Goal: Task Accomplishment & Management: Manage account settings

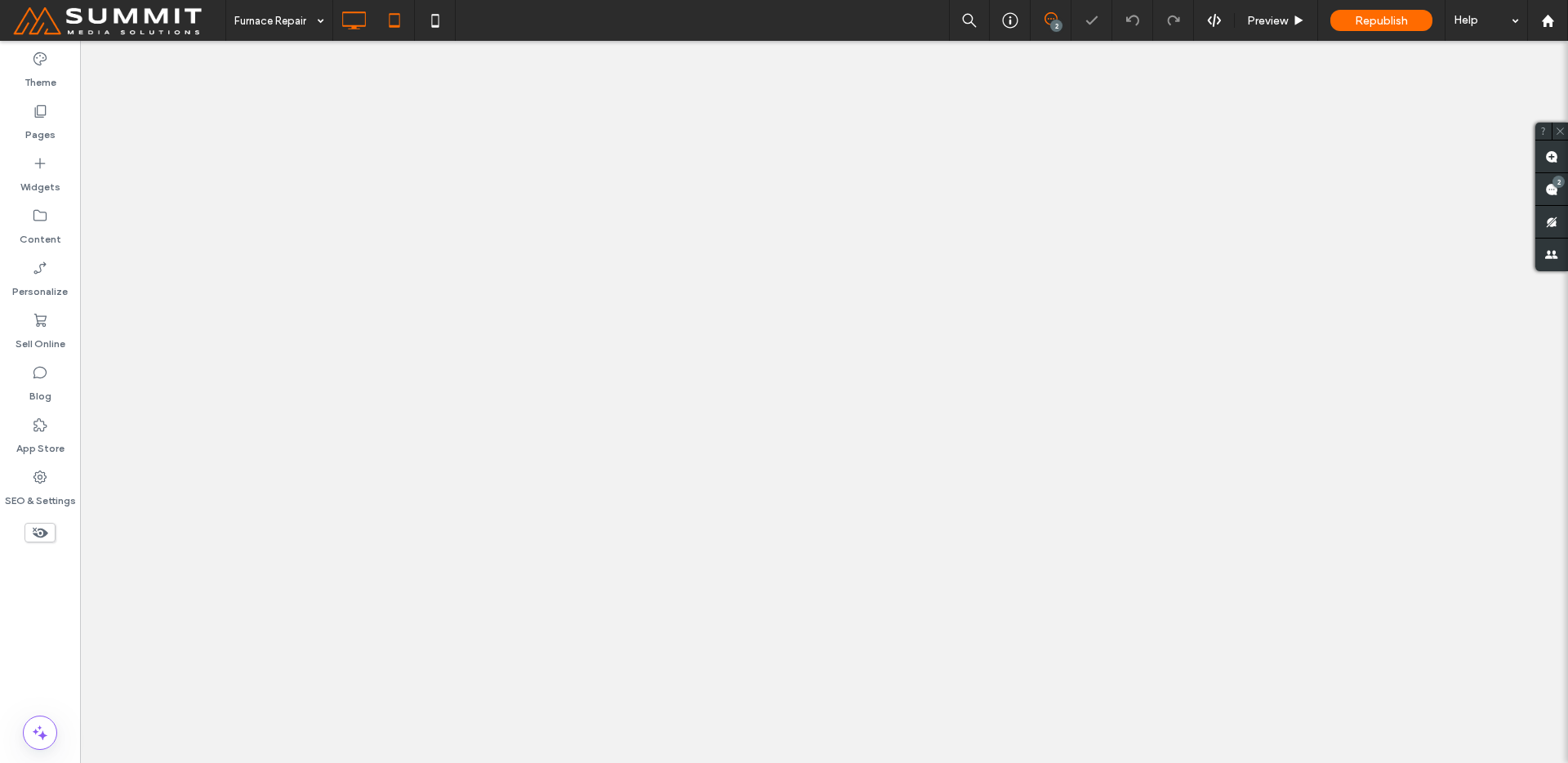
click at [399, 14] on use at bounding box center [394, 20] width 10 height 14
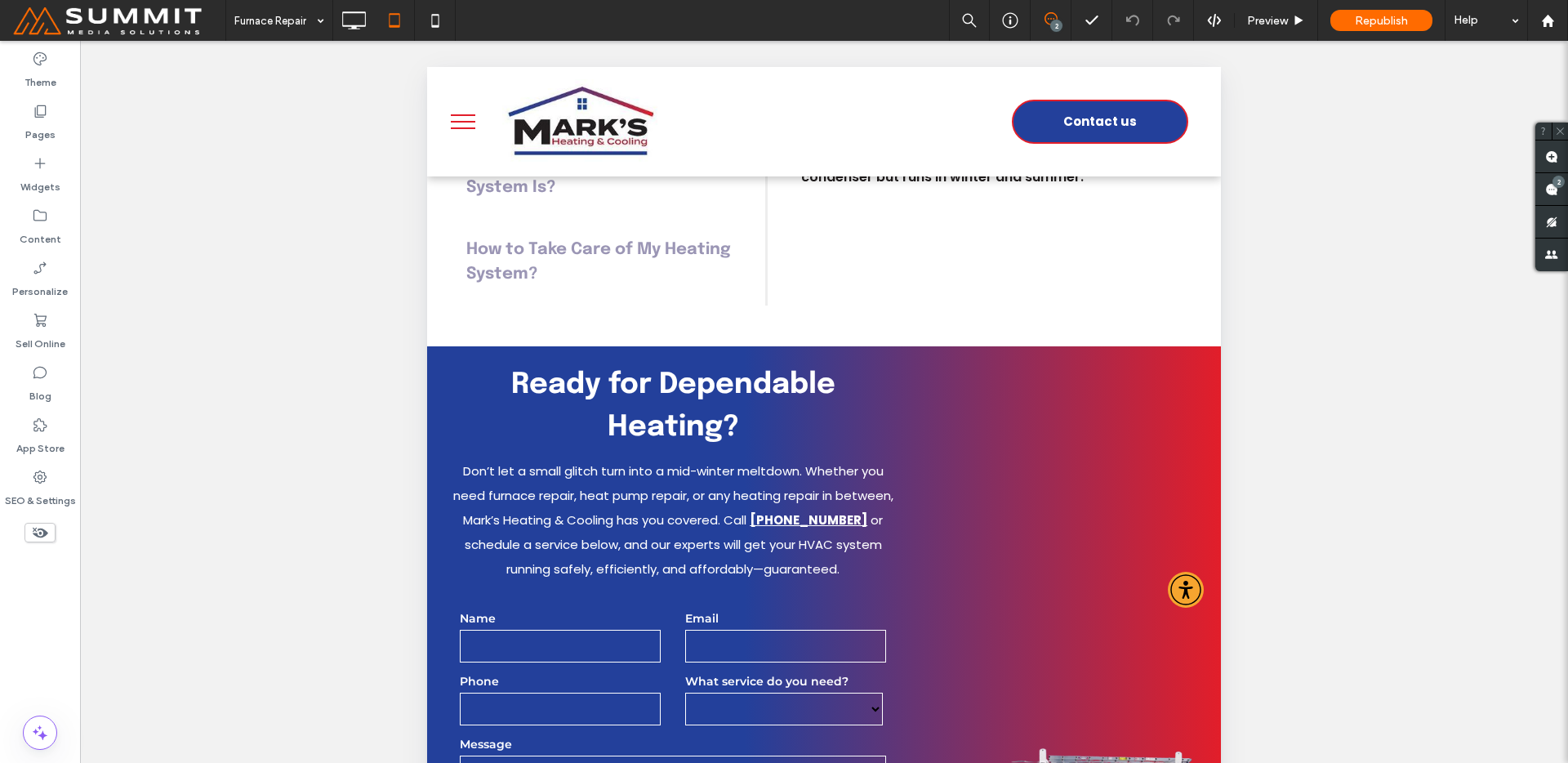
scroll to position [3436, 0]
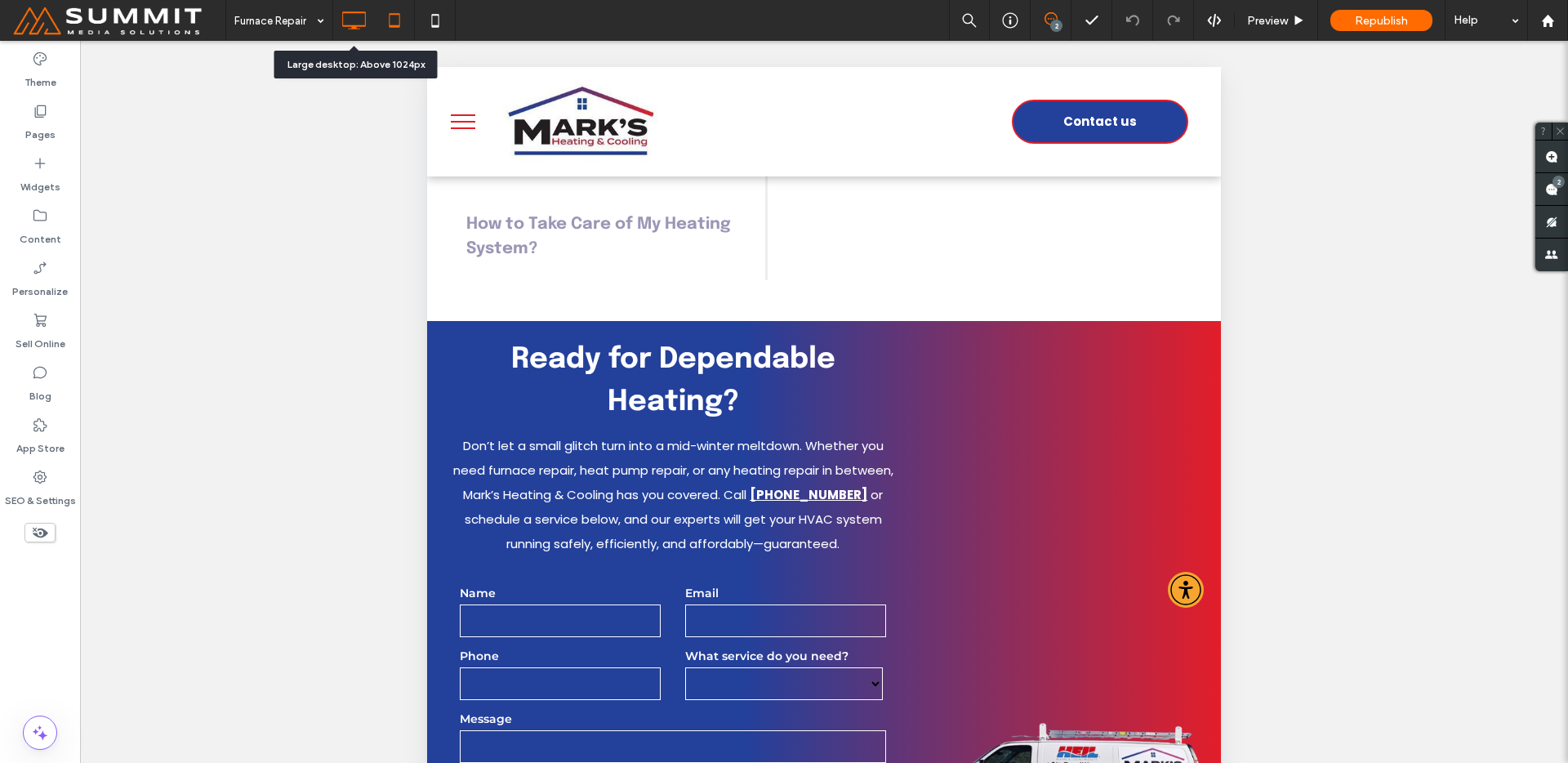
click at [357, 11] on use at bounding box center [354, 20] width 24 height 18
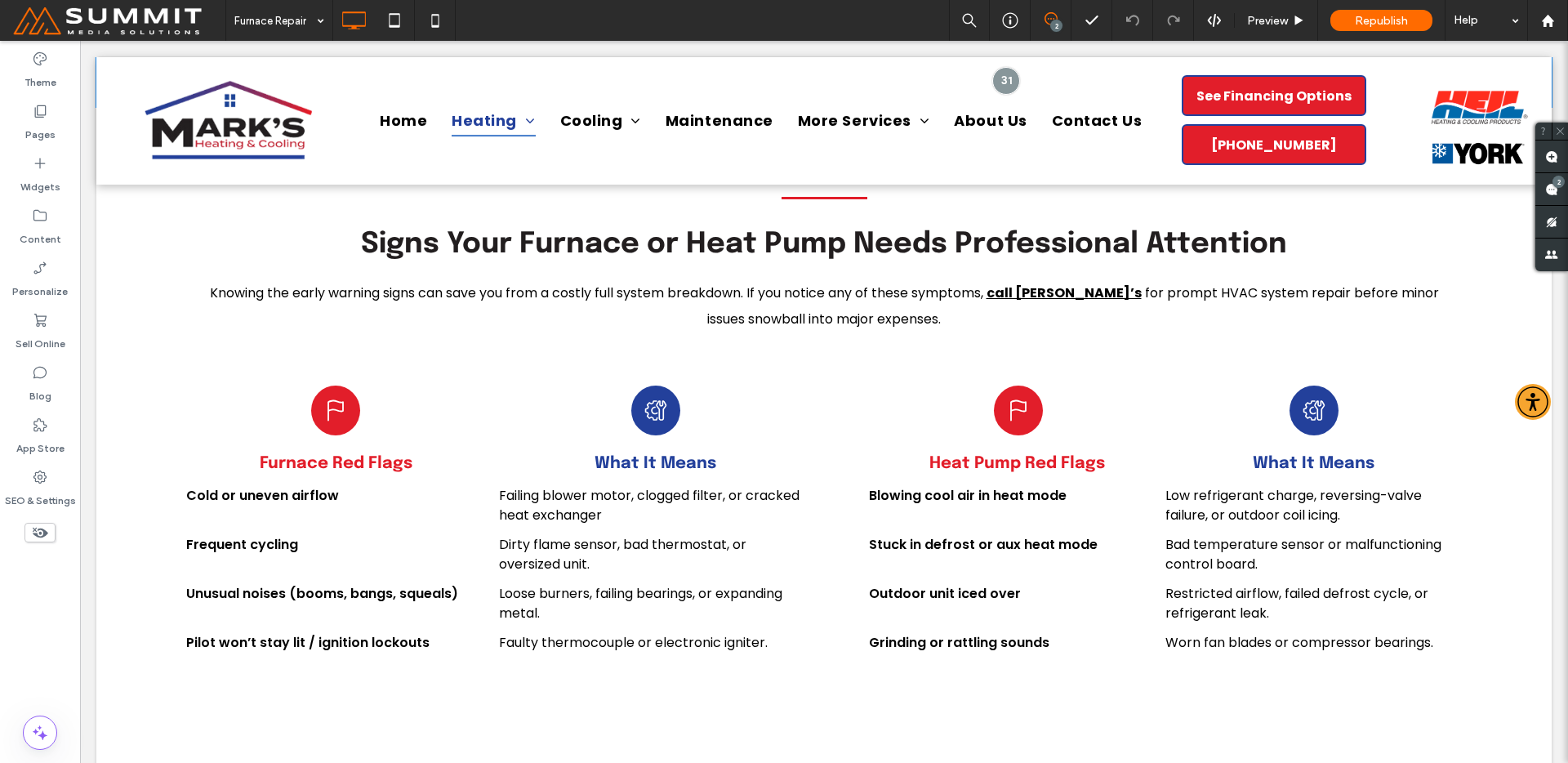
scroll to position [0, 0]
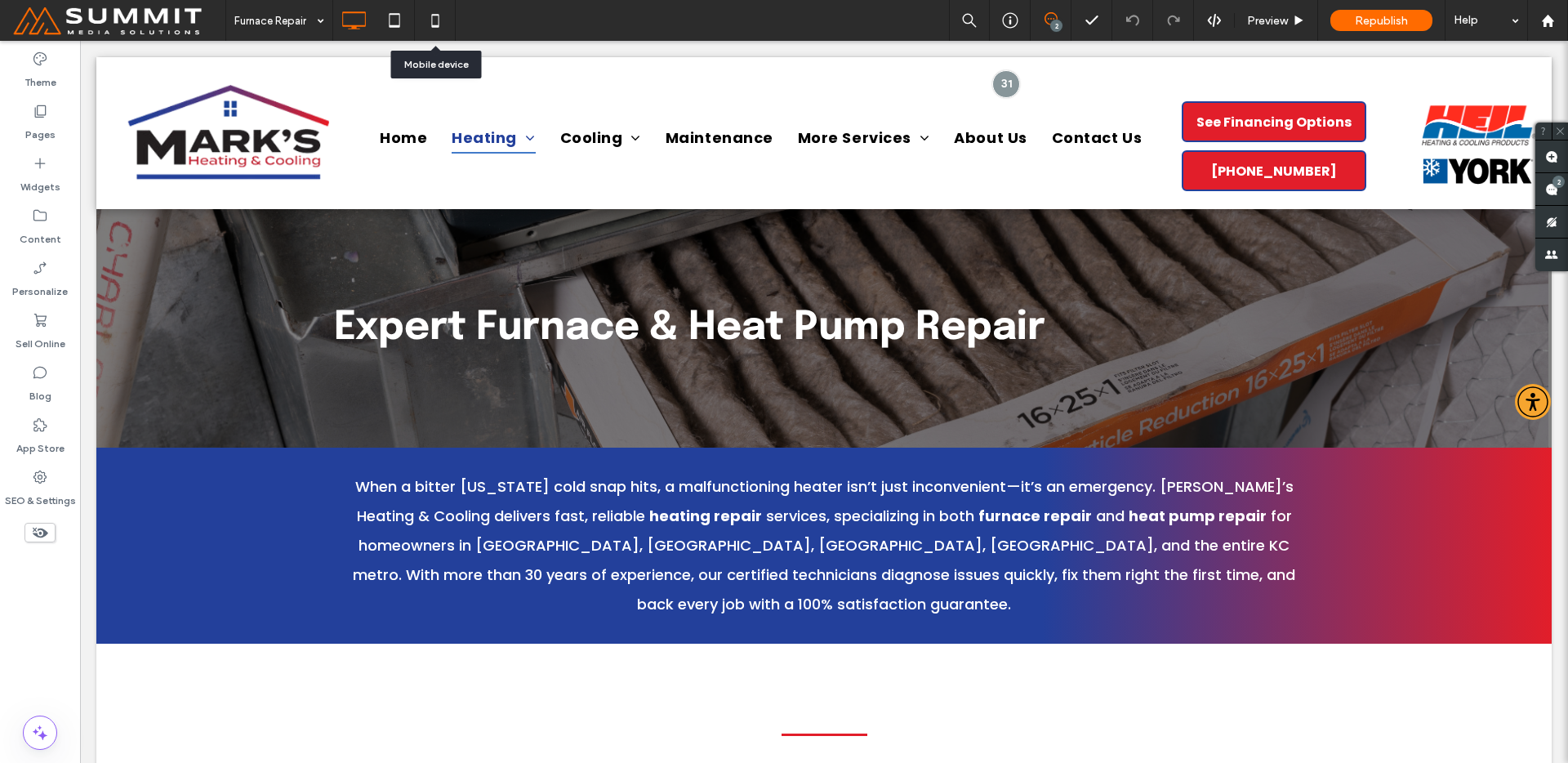
drag, startPoint x: 432, startPoint y: 17, endPoint x: 466, endPoint y: 28, distance: 35.7
click at [432, 17] on use at bounding box center [435, 20] width 7 height 13
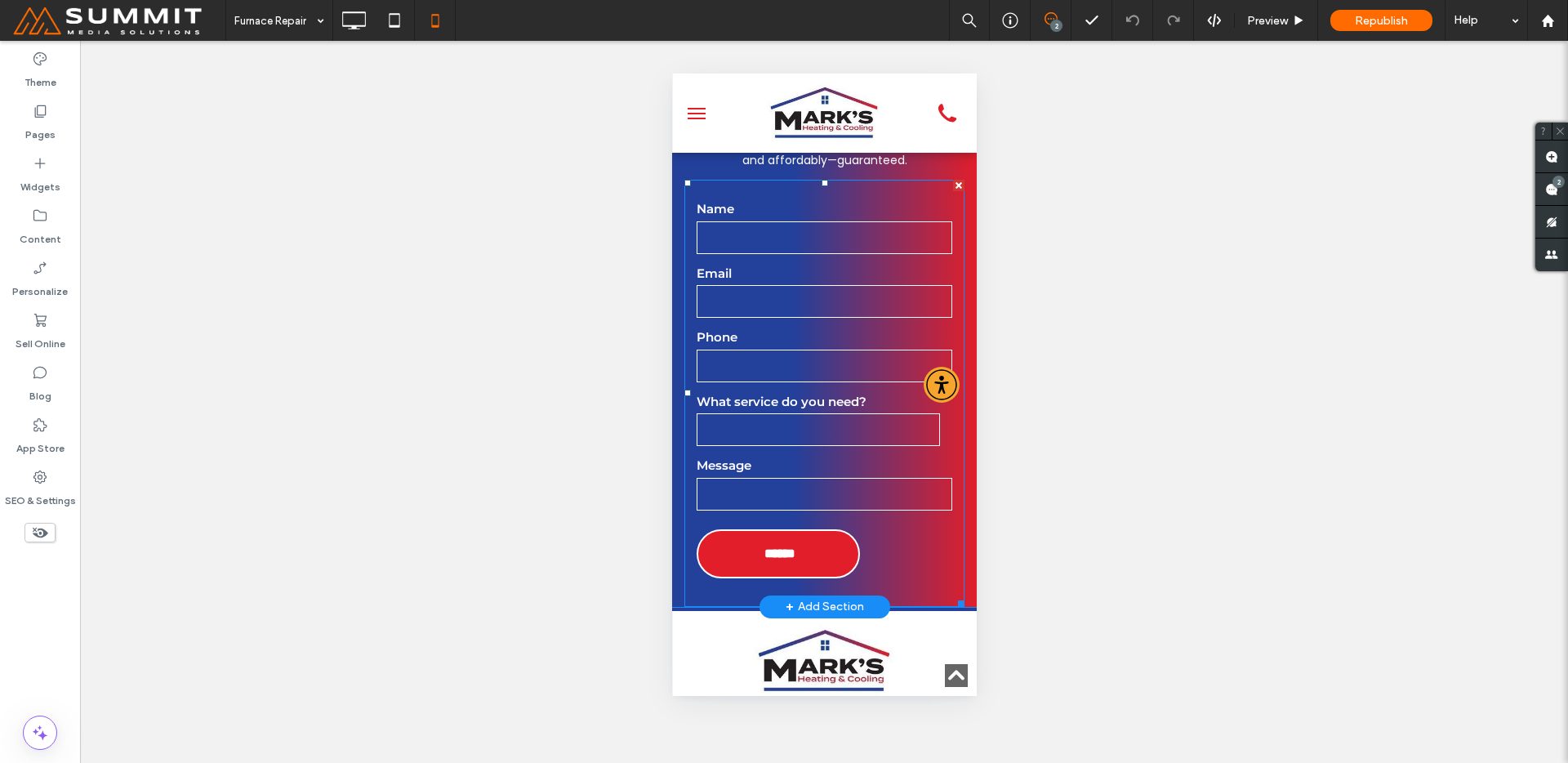
scroll to position [4825, 0]
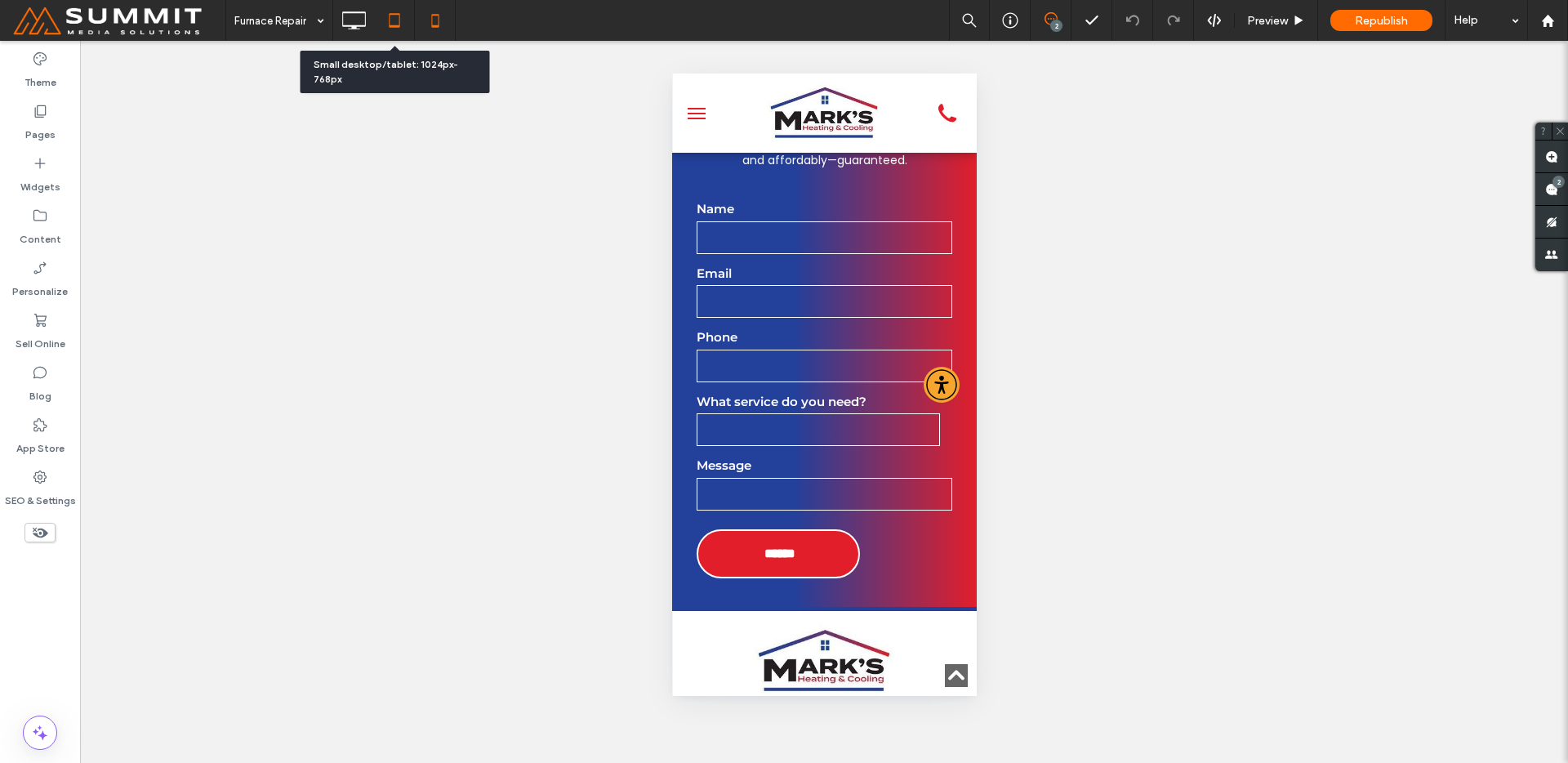
click at [374, 11] on div at bounding box center [394, 20] width 40 height 32
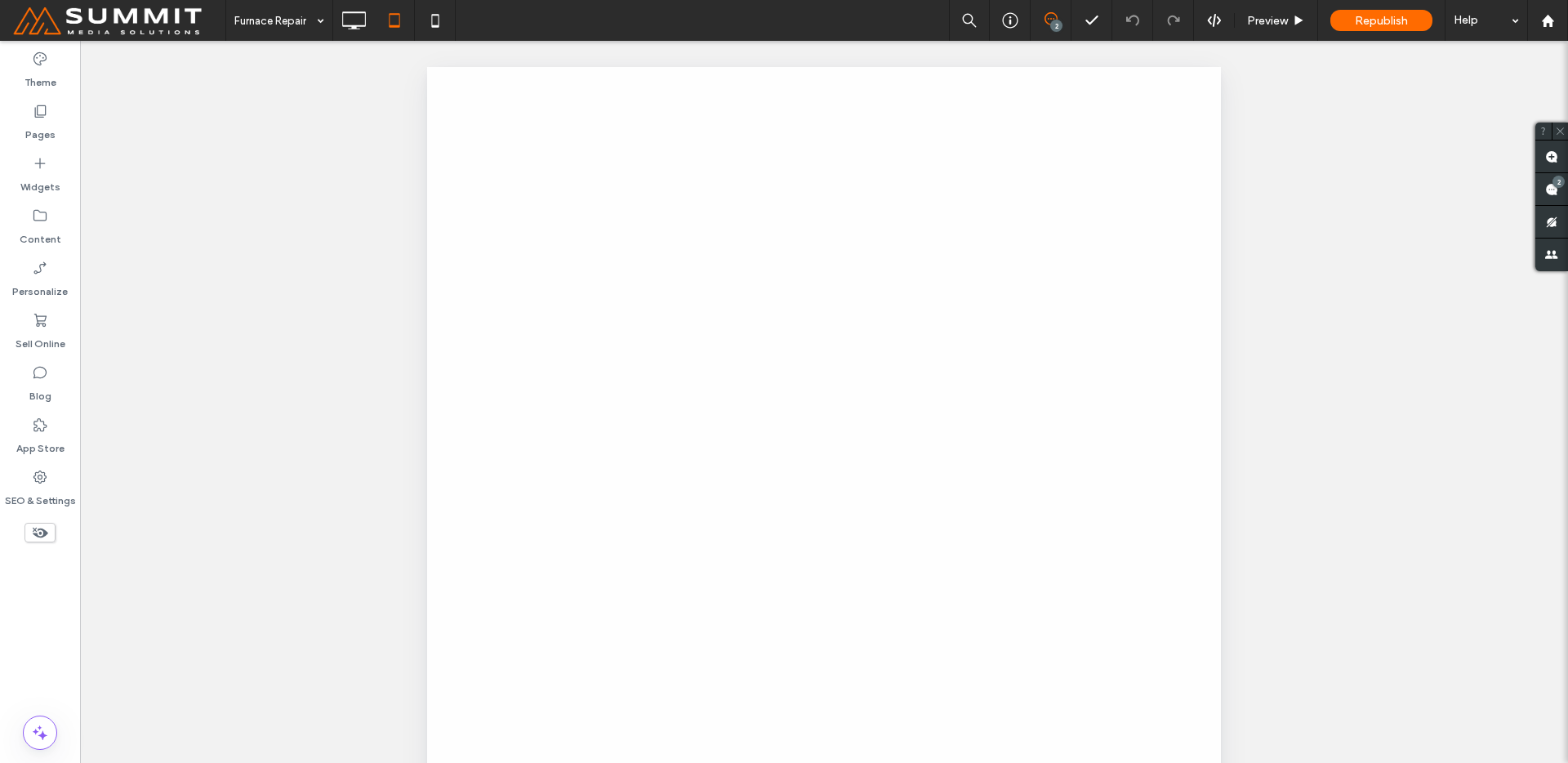
scroll to position [0, 0]
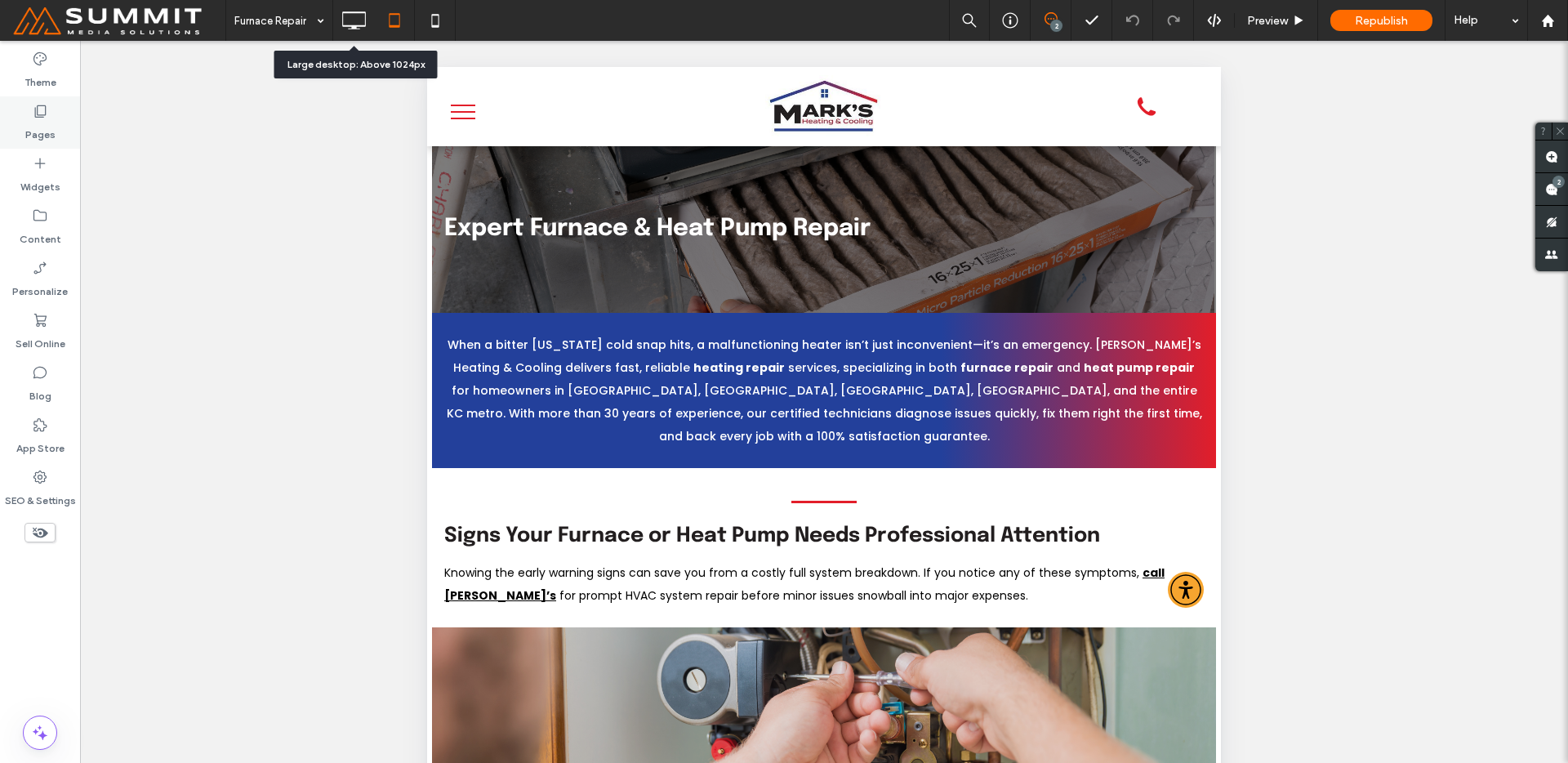
click at [361, 19] on icon at bounding box center [353, 20] width 32 height 32
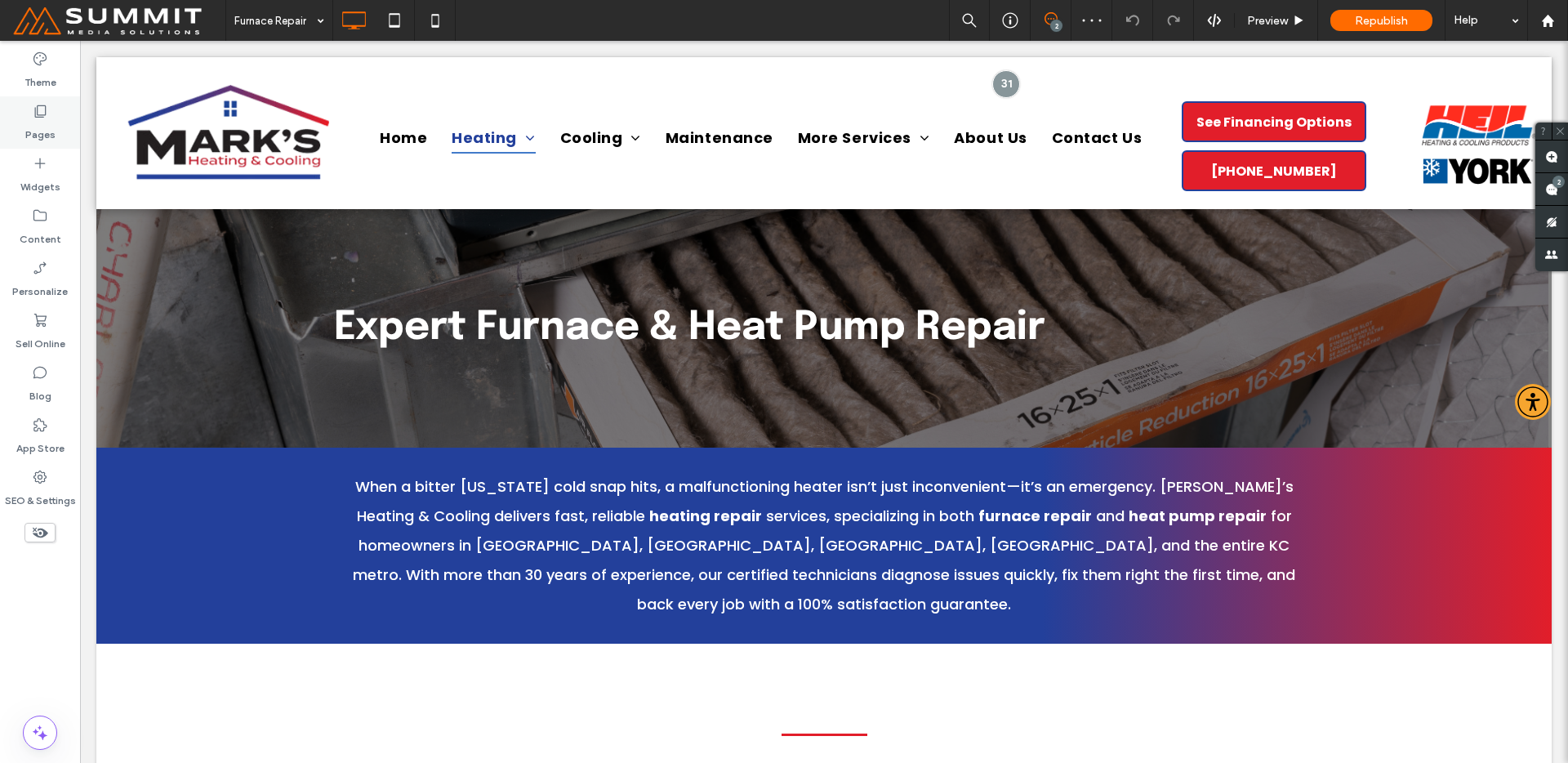
click at [21, 113] on div "Pages" at bounding box center [39, 122] width 80 height 52
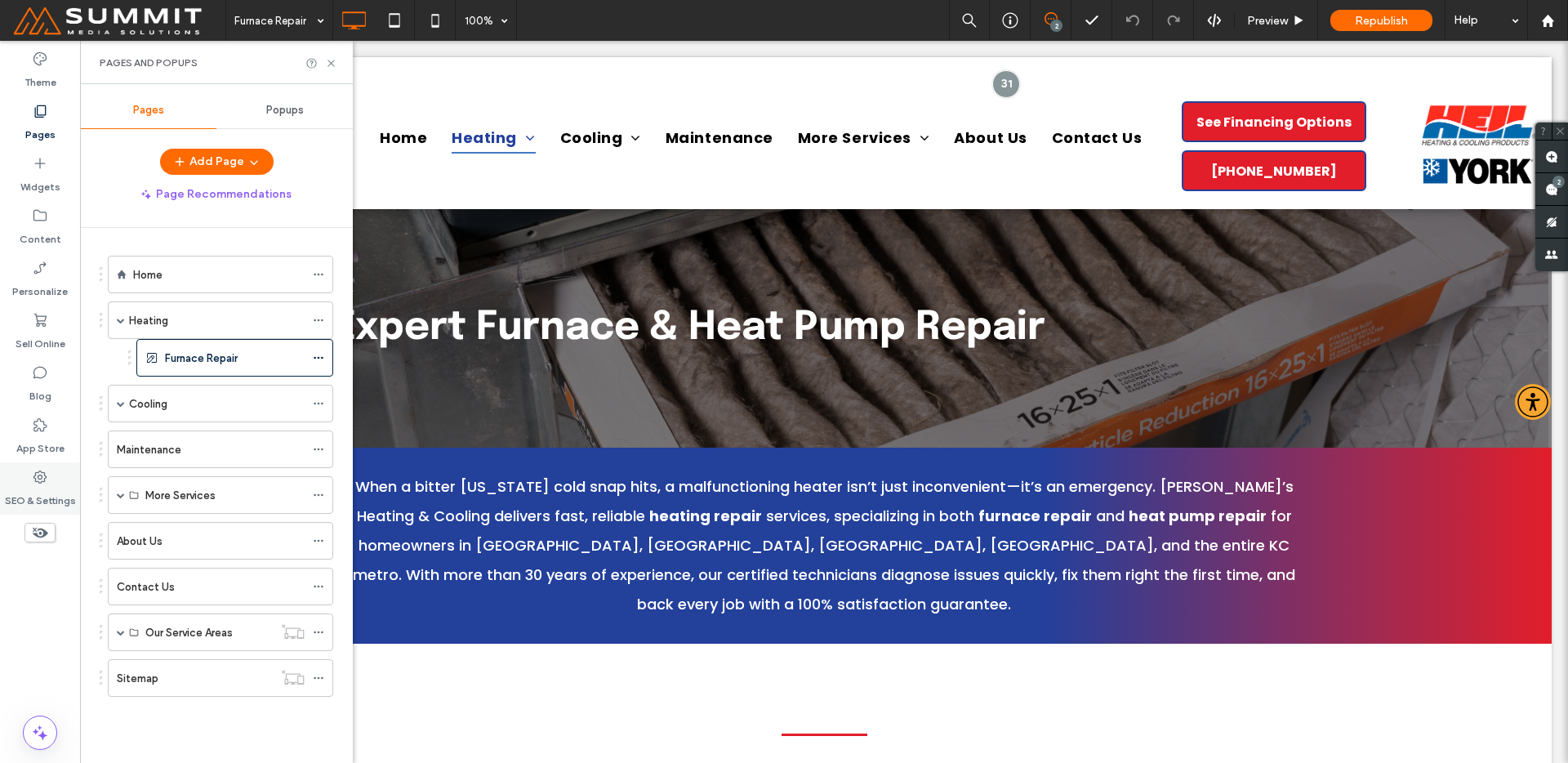
click at [55, 475] on div "SEO & Settings" at bounding box center [39, 488] width 80 height 52
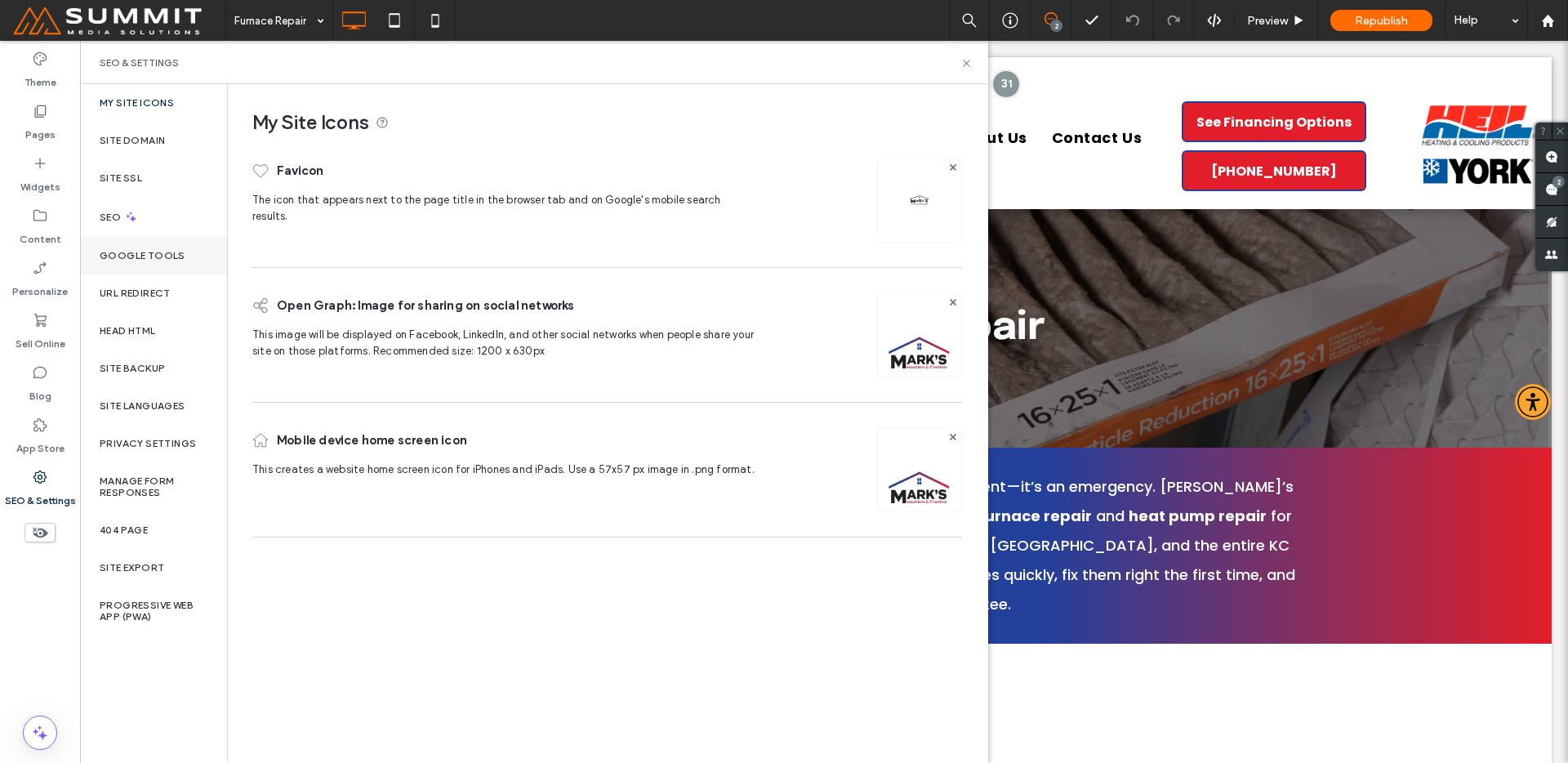
drag, startPoint x: 132, startPoint y: 226, endPoint x: 143, endPoint y: 248, distance: 24.6
click at [132, 226] on div "SEO" at bounding box center [153, 217] width 147 height 40
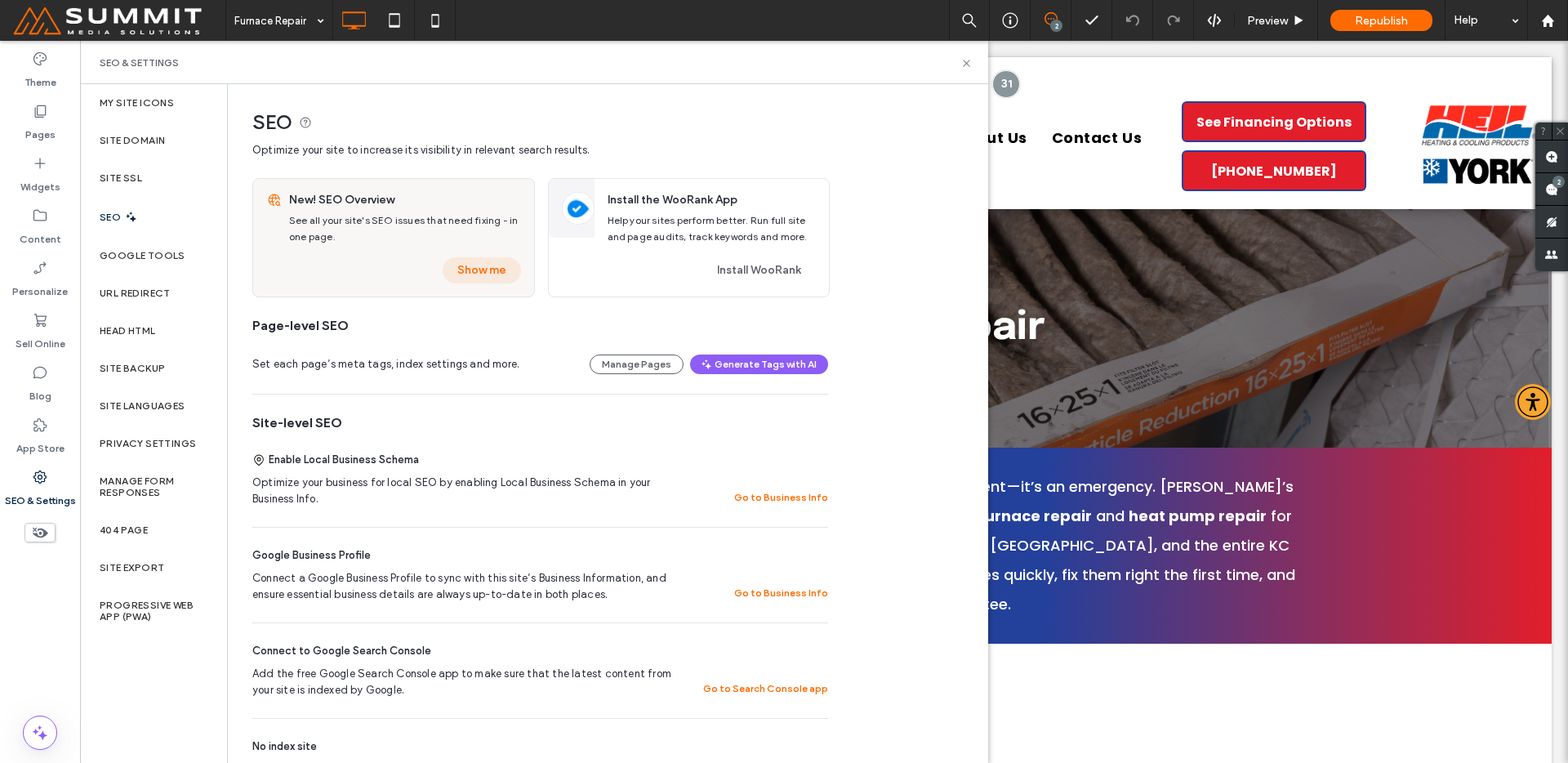
click at [477, 276] on button "Show me" at bounding box center [482, 270] width 79 height 26
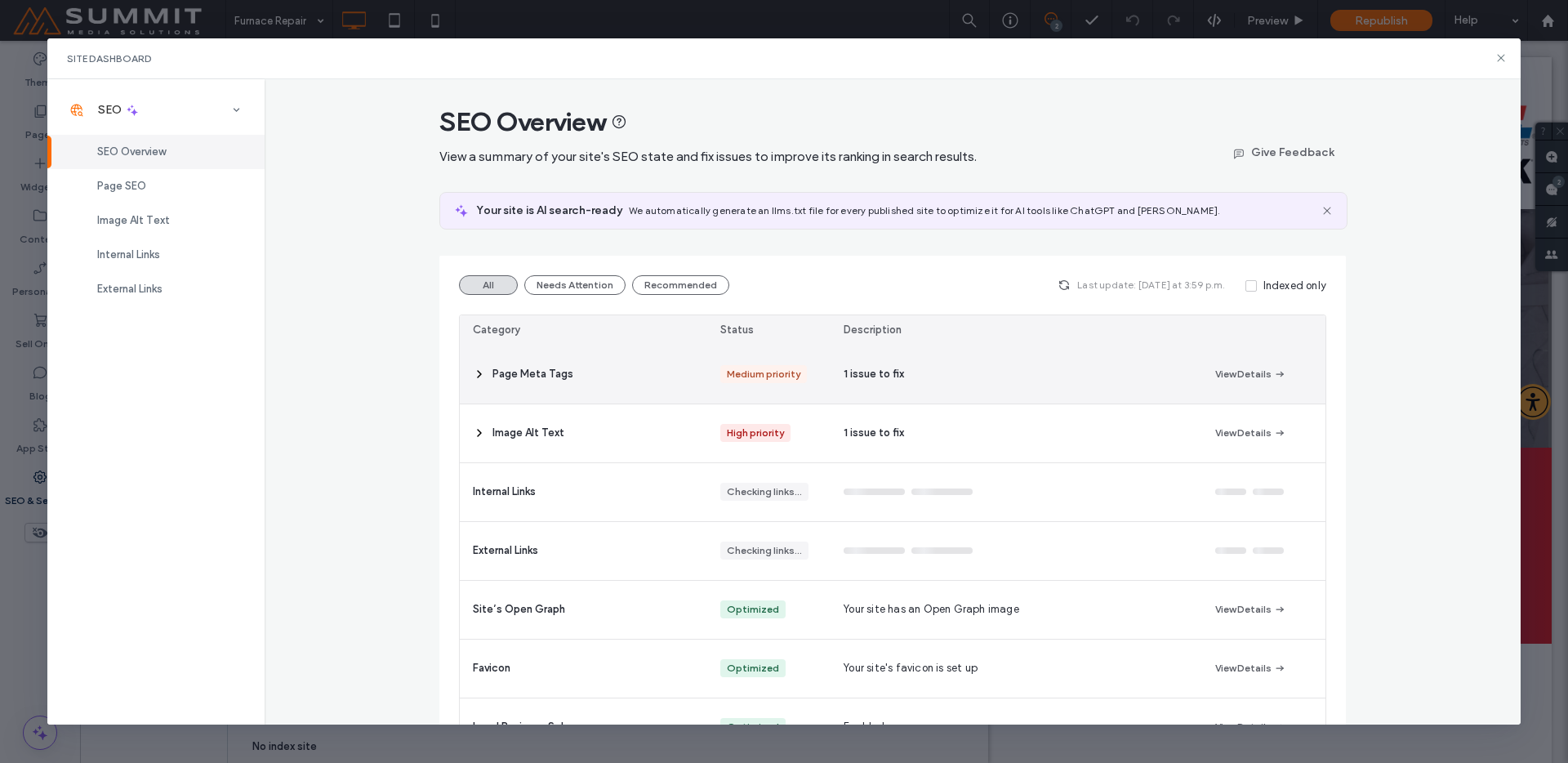
click at [483, 385] on div "Page Meta Tags" at bounding box center [584, 374] width 248 height 58
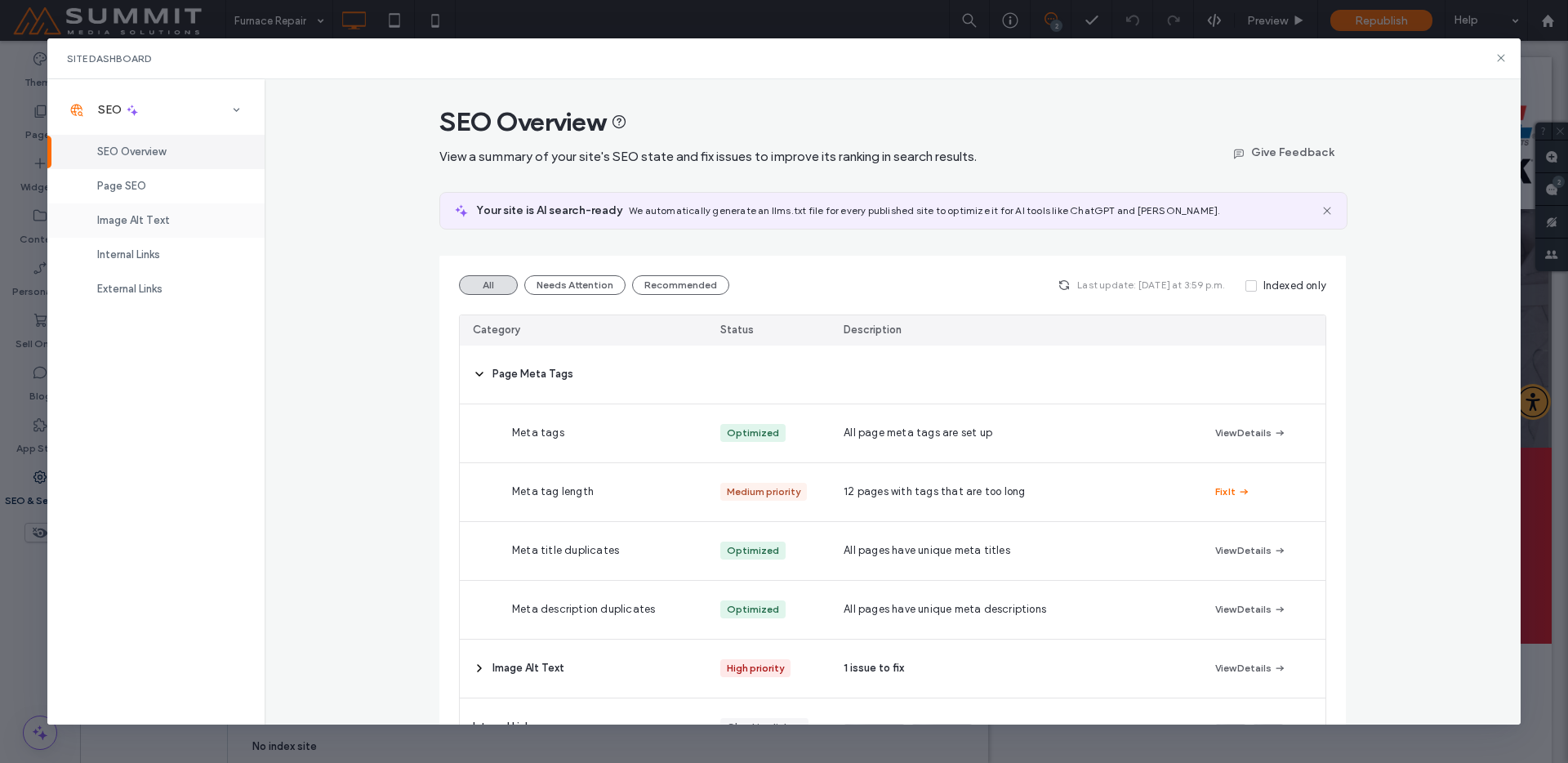
drag, startPoint x: 158, startPoint y: 187, endPoint x: 170, endPoint y: 215, distance: 30.5
click at [157, 187] on div "Page SEO" at bounding box center [156, 186] width 217 height 34
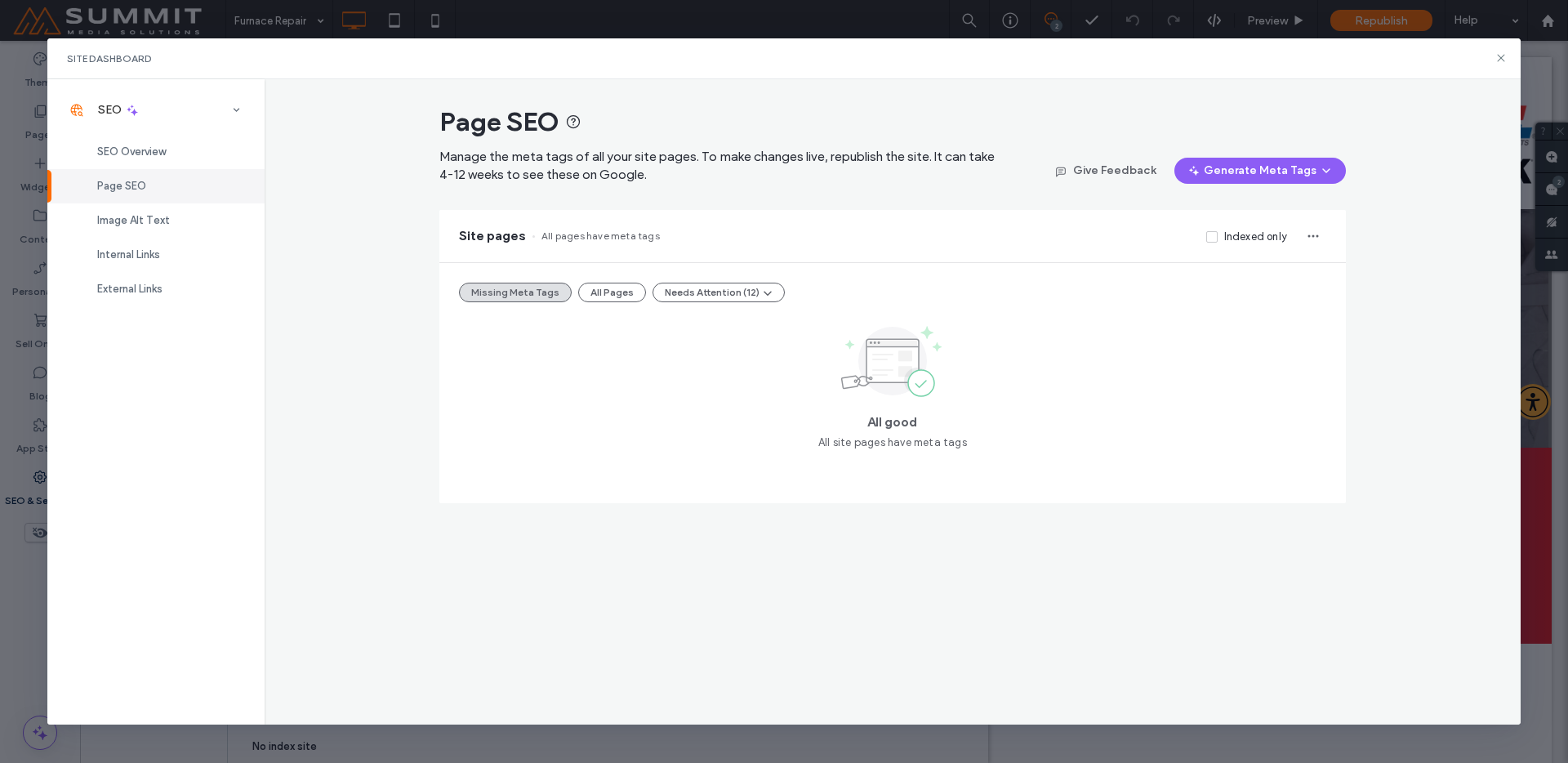
drag, startPoint x: 581, startPoint y: 290, endPoint x: 588, endPoint y: 312, distance: 23.1
click at [581, 290] on button "All Pages" at bounding box center [612, 292] width 67 height 19
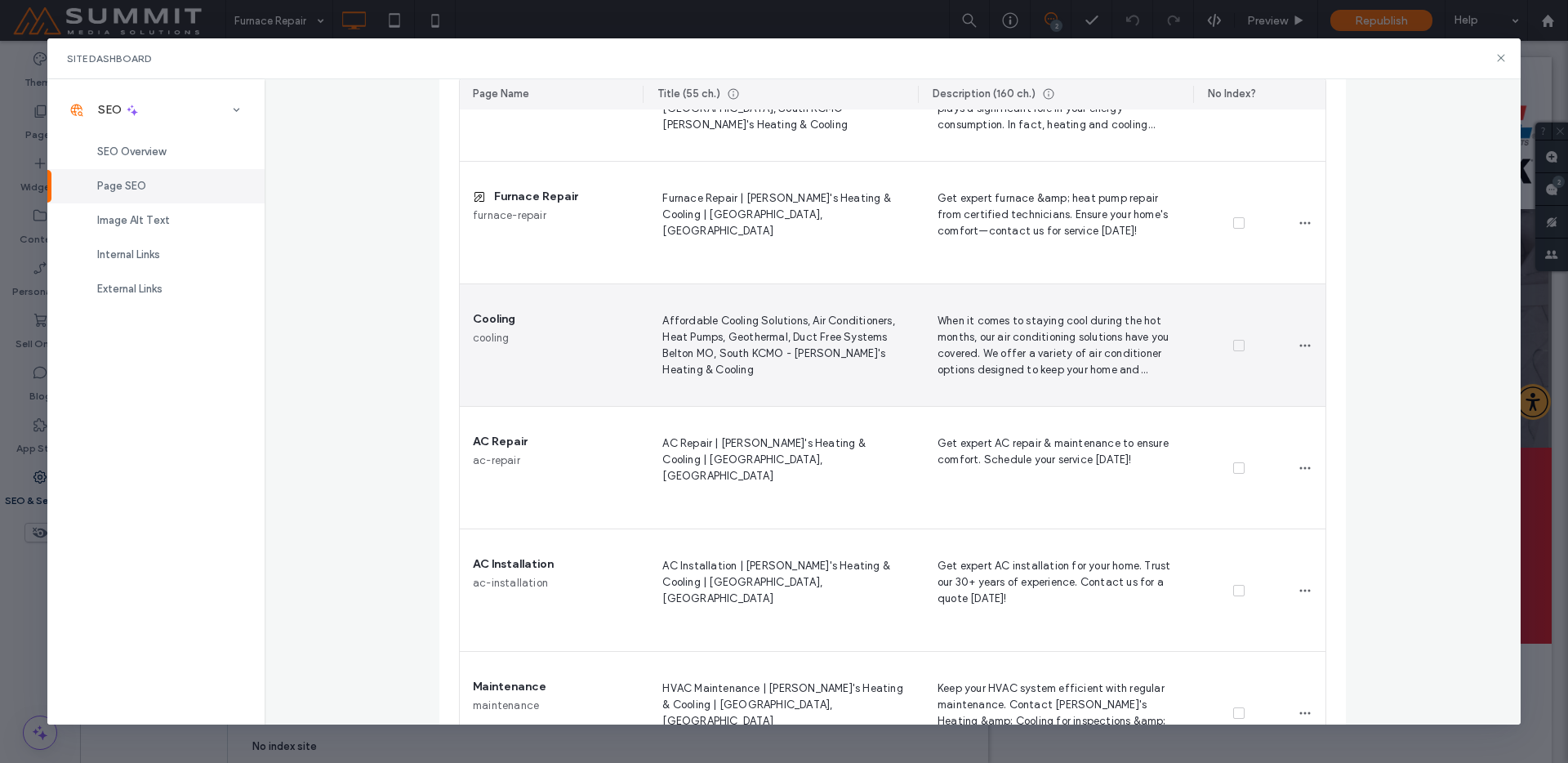
scroll to position [436, 0]
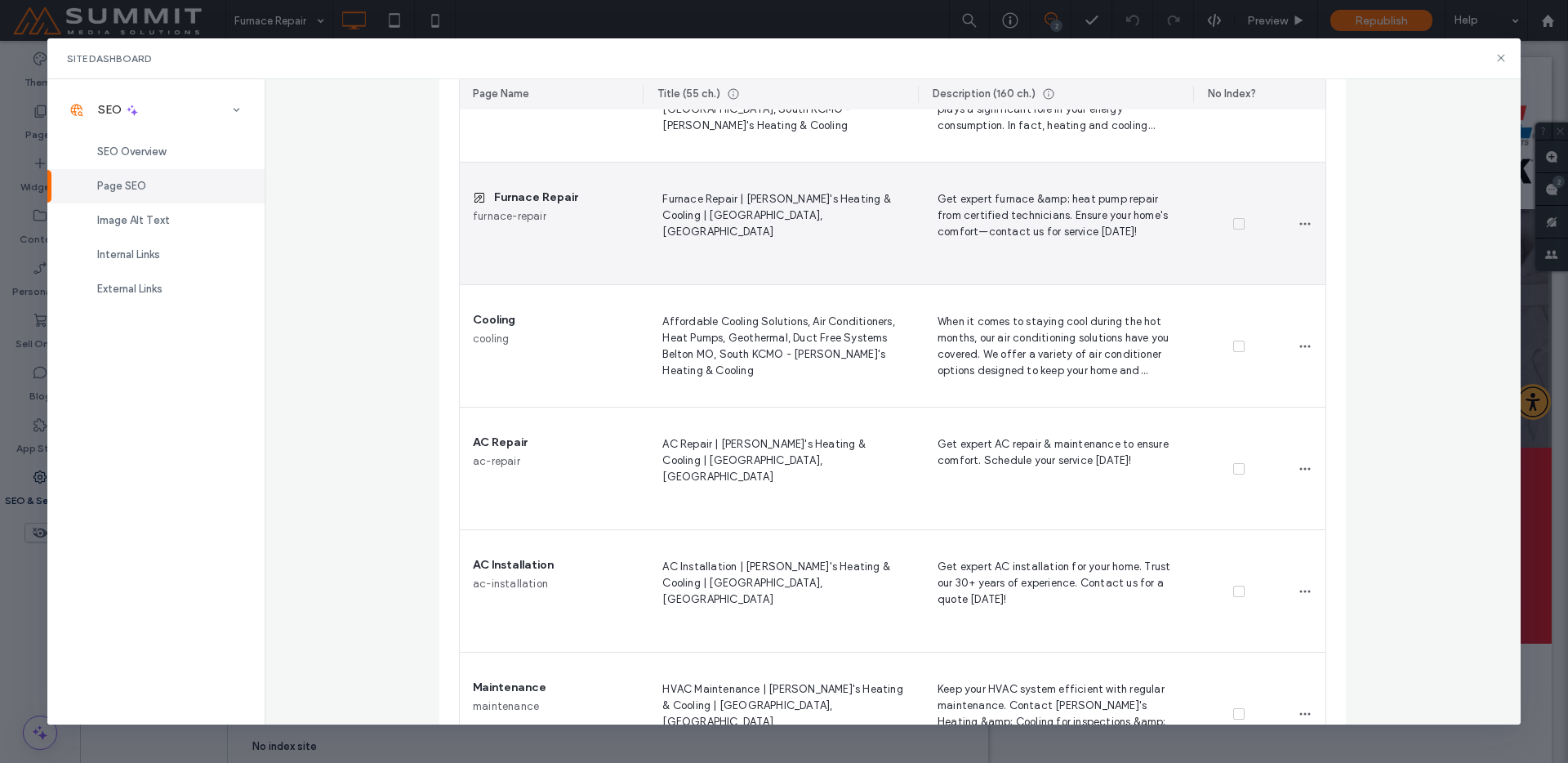
click at [1029, 200] on span "Get expert furnace &amp; heat pump repair from certified technicians. Ensure yo…" at bounding box center [1055, 223] width 249 height 67
drag, startPoint x: 1031, startPoint y: 198, endPoint x: 1053, endPoint y: 195, distance: 22.2
click at [1053, 194] on textarea "**********" at bounding box center [1055, 226] width 249 height 81
click at [1052, 195] on textarea "**********" at bounding box center [1055, 226] width 249 height 81
drag, startPoint x: 1037, startPoint y: 202, endPoint x: 1063, endPoint y: 197, distance: 26.5
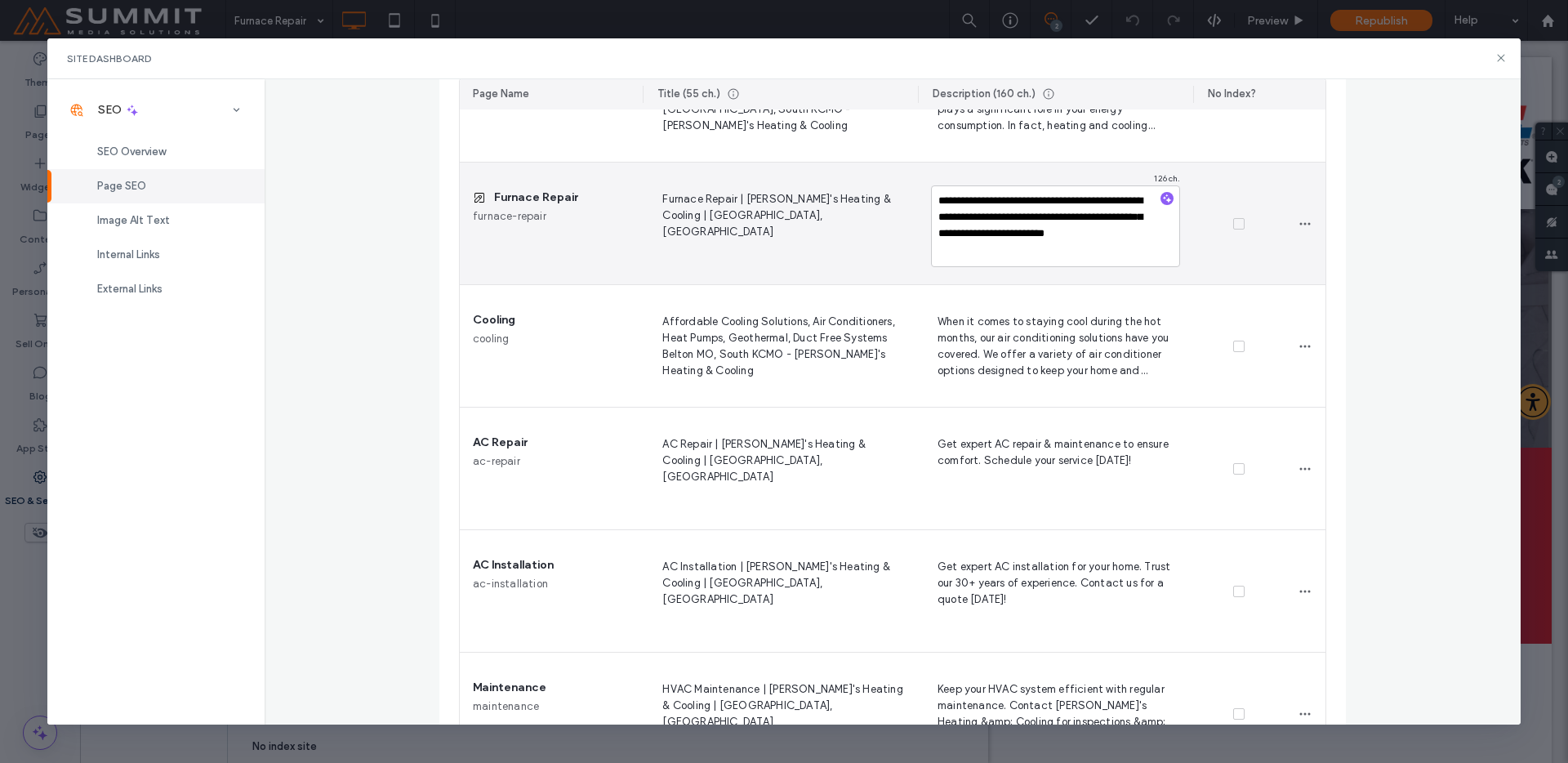
click at [1063, 197] on textarea "**********" at bounding box center [1055, 226] width 249 height 81
type textarea "**********"
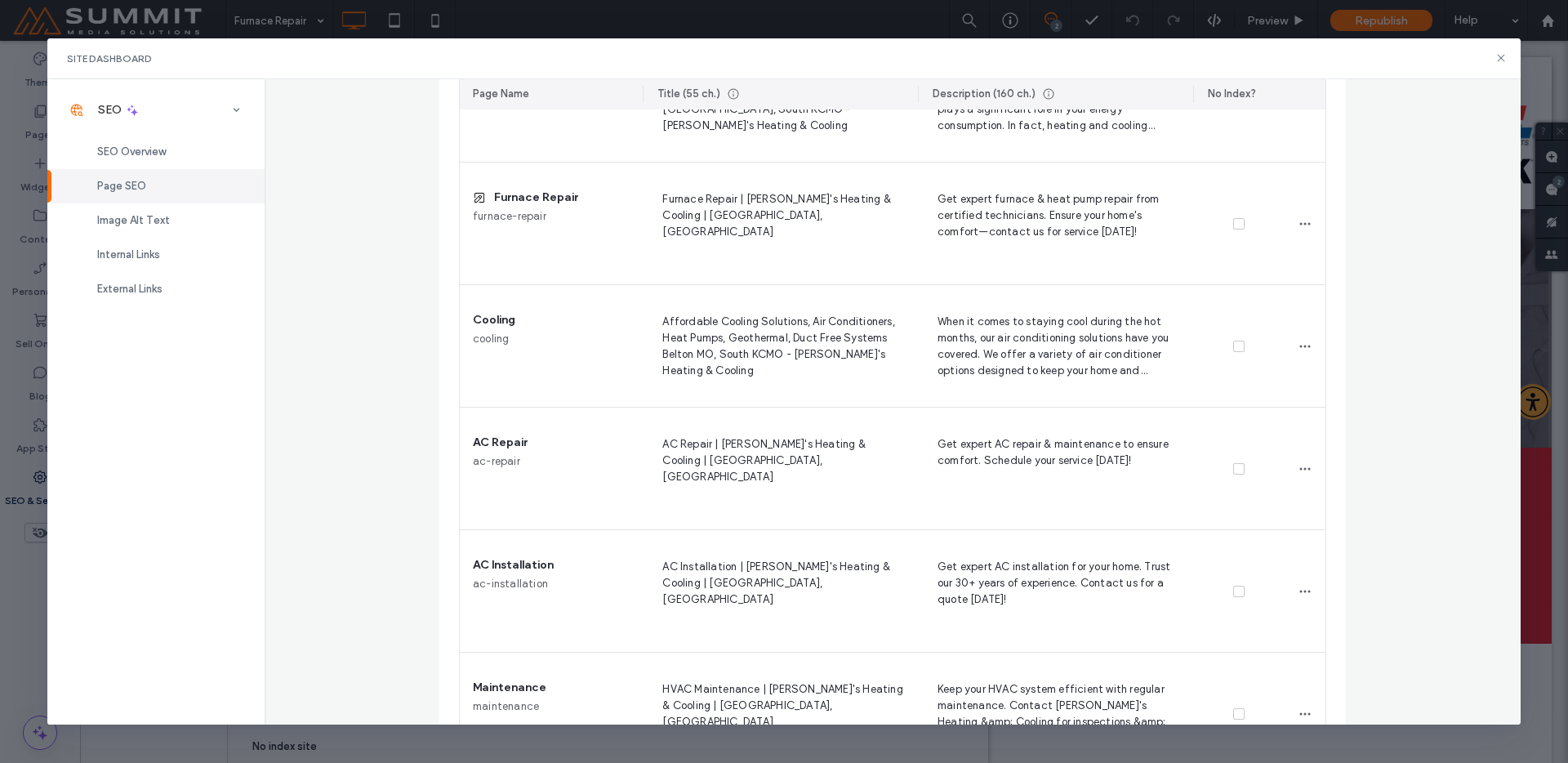
click at [1361, 211] on div "Page SEO Manage the meta tags of all your site pages. To make changes live, rep…" at bounding box center [892, 402] width 1257 height 646
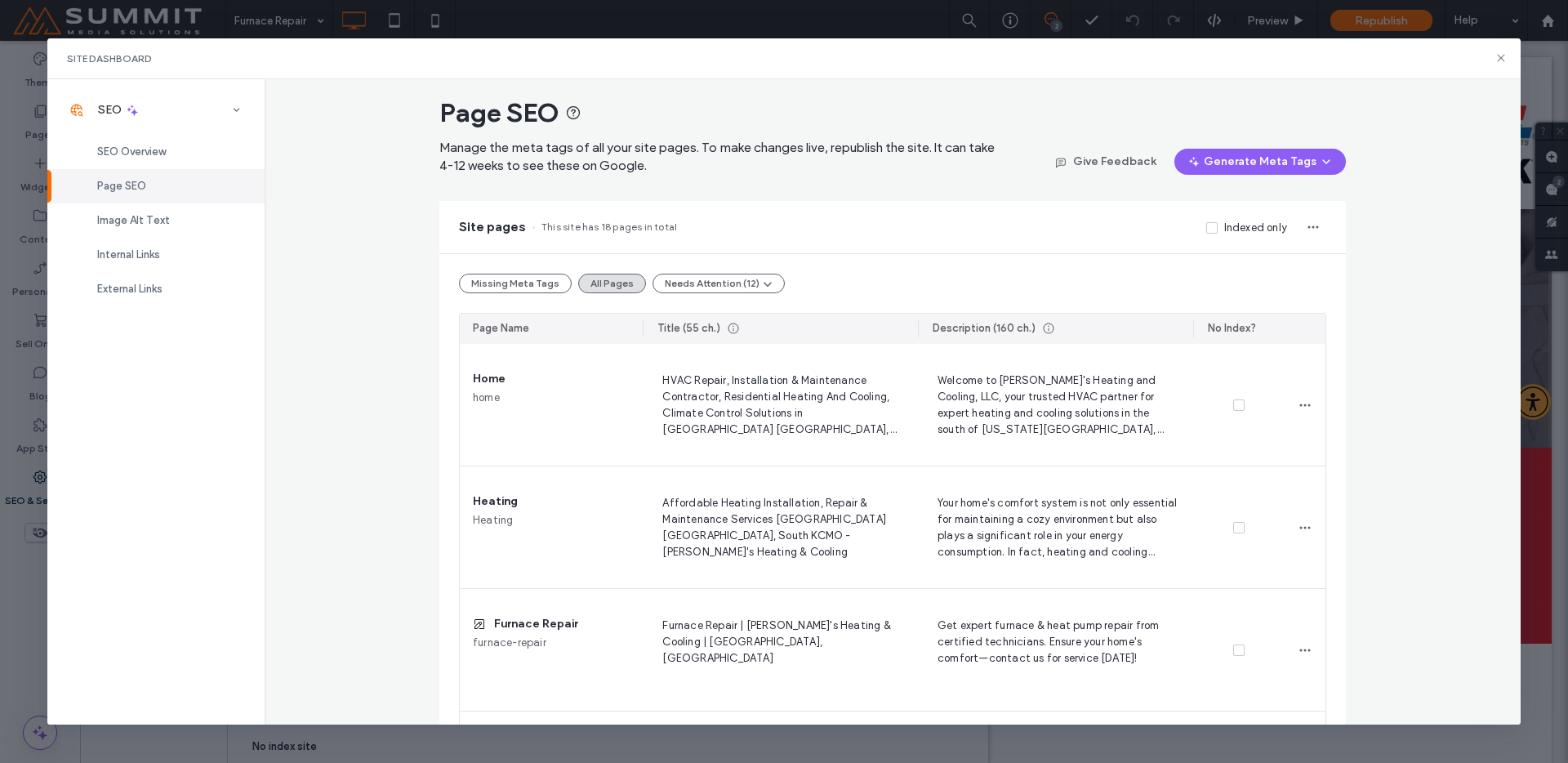
scroll to position [0, 0]
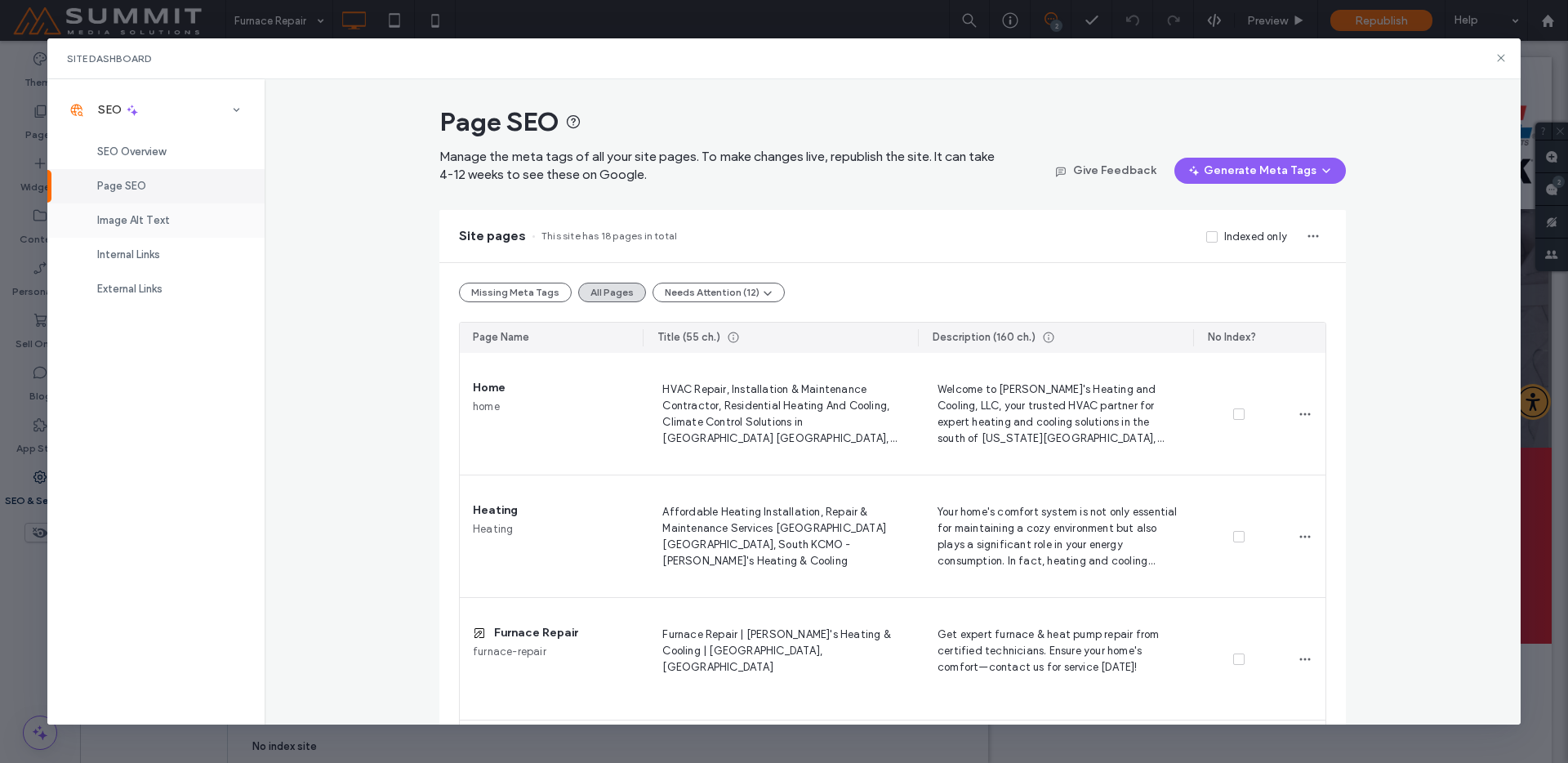
click at [167, 224] on div "Image Alt Text" at bounding box center [156, 220] width 217 height 34
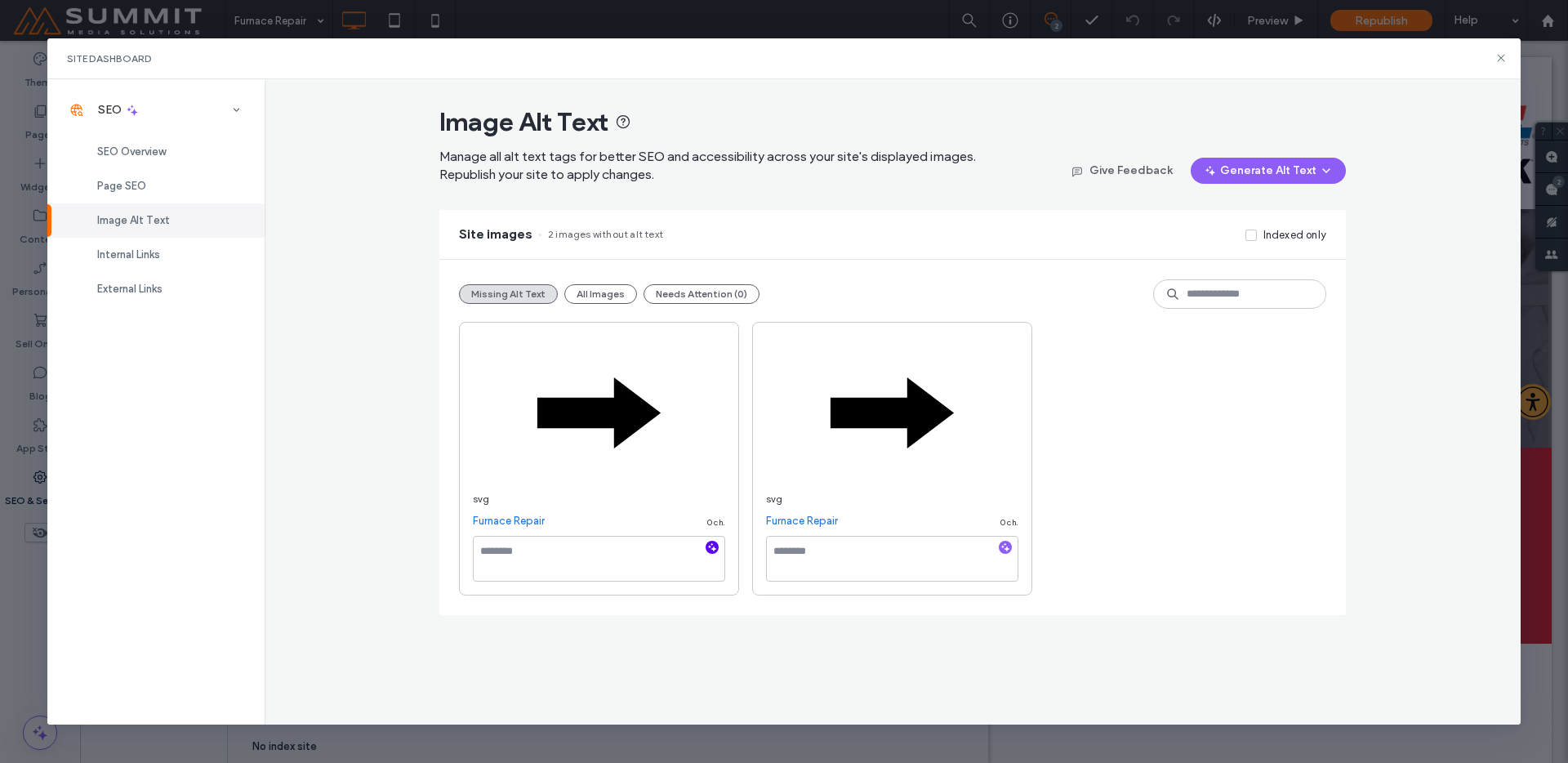
click at [711, 550] on icon "button" at bounding box center [711, 547] width 11 height 11
click at [1004, 546] on icon "button" at bounding box center [1004, 547] width 11 height 11
type textarea "**********"
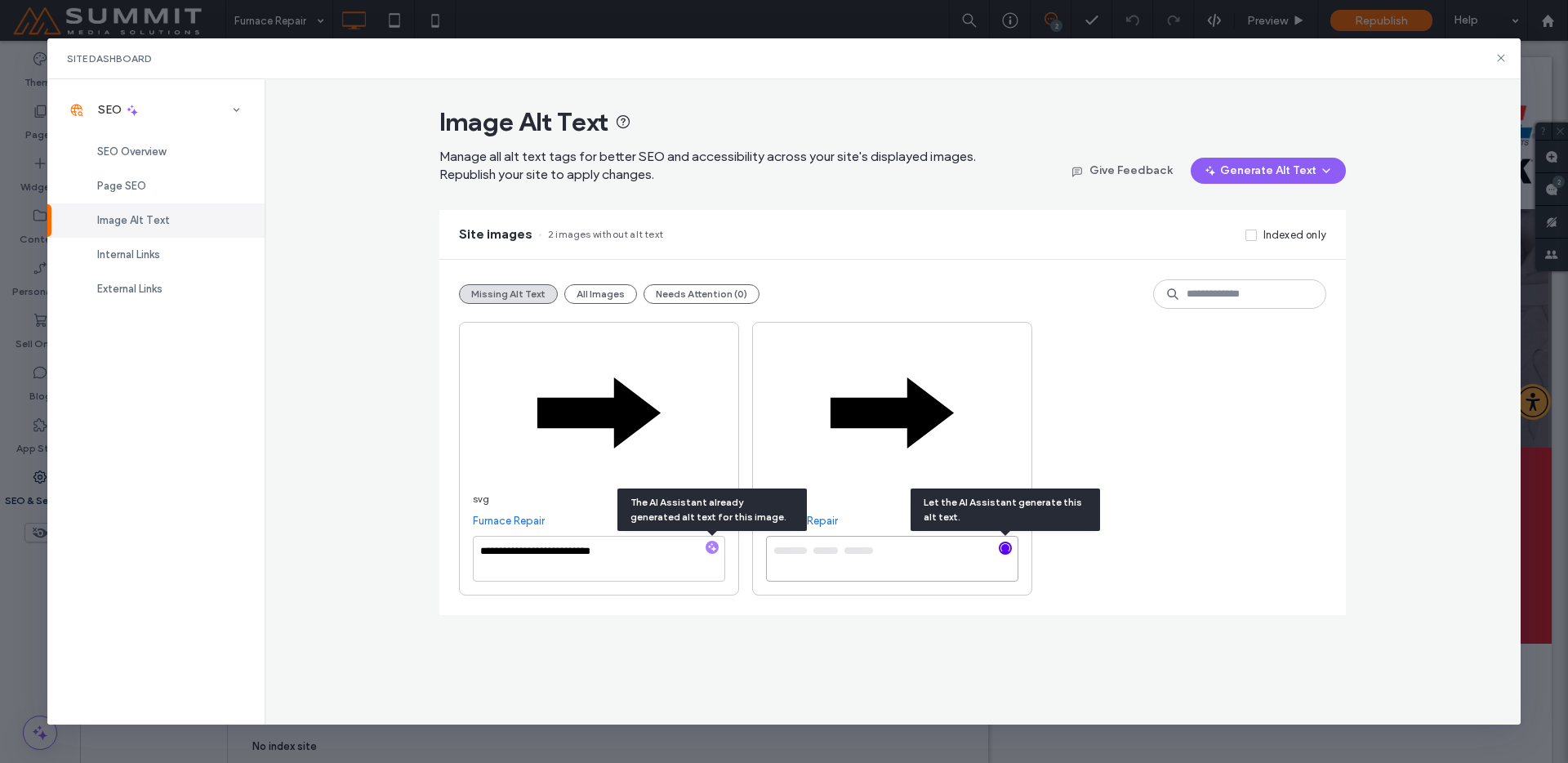
type textarea "**********"
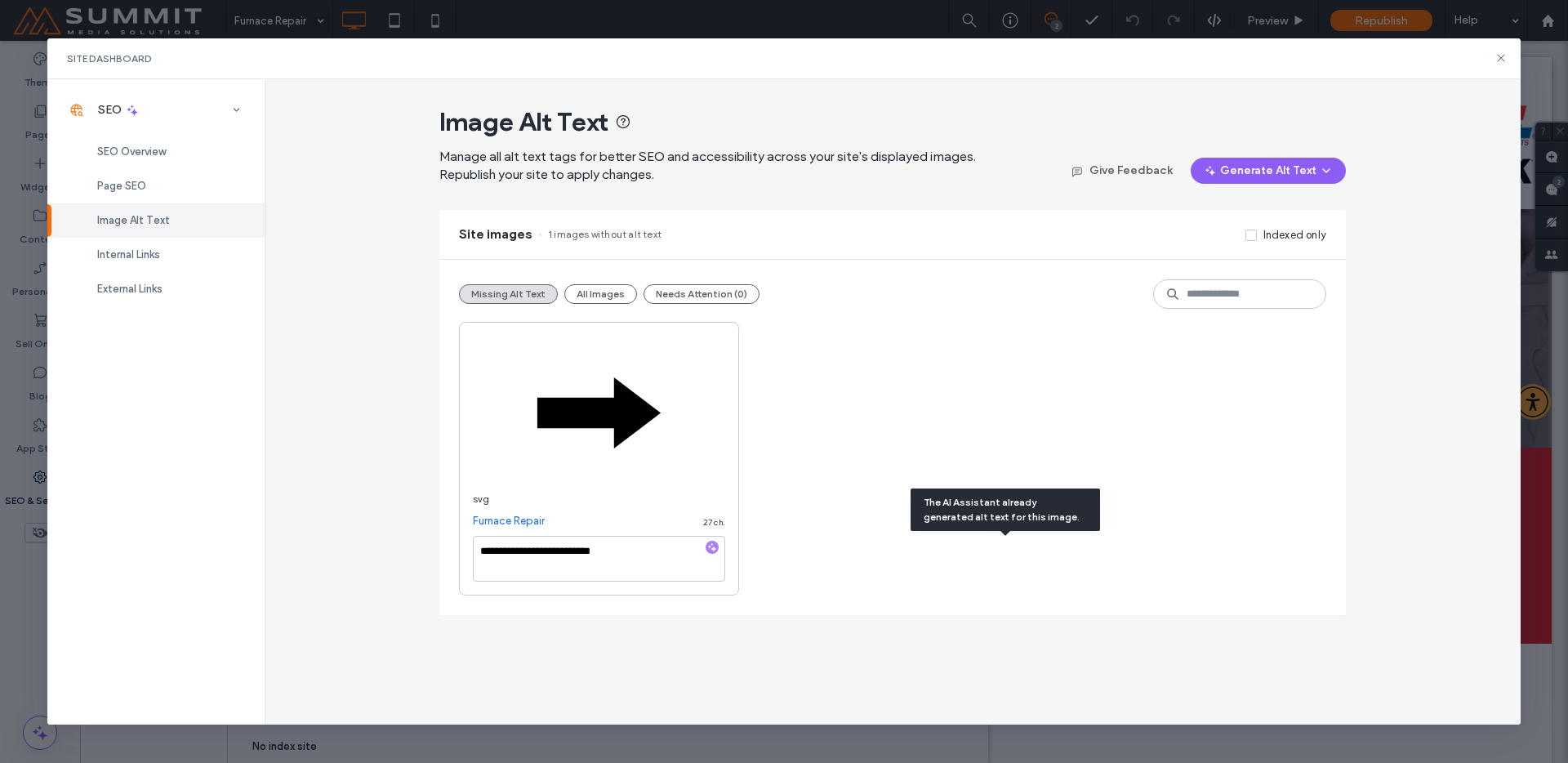
click at [1134, 547] on div "**********" at bounding box center [892, 458] width 867 height 274
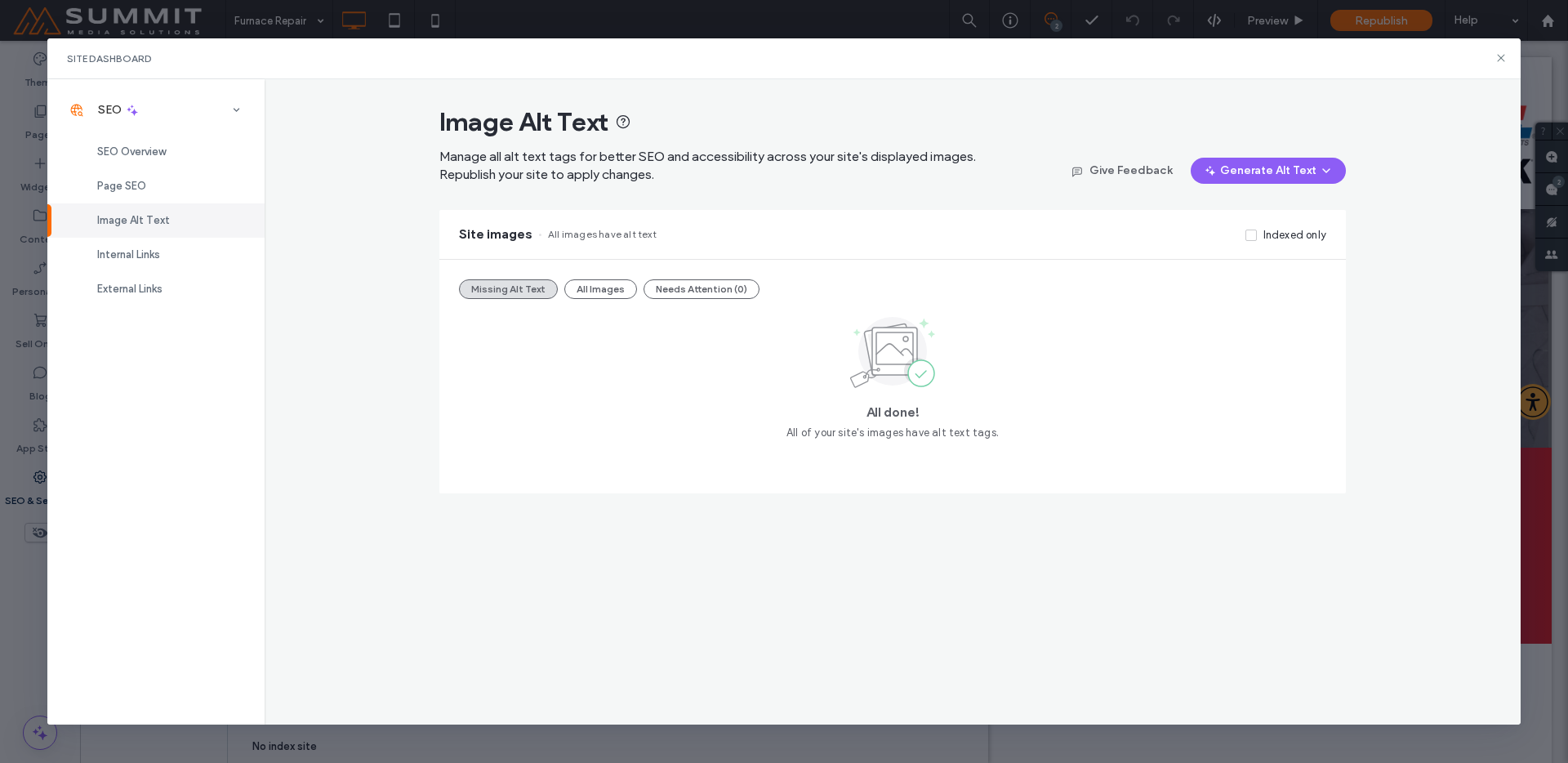
click at [889, 645] on div "Image Alt Text Manage all alt text tags for better SEO and accessibility across…" at bounding box center [892, 402] width 1257 height 646
click at [171, 248] on div "Internal Links" at bounding box center [156, 255] width 217 height 34
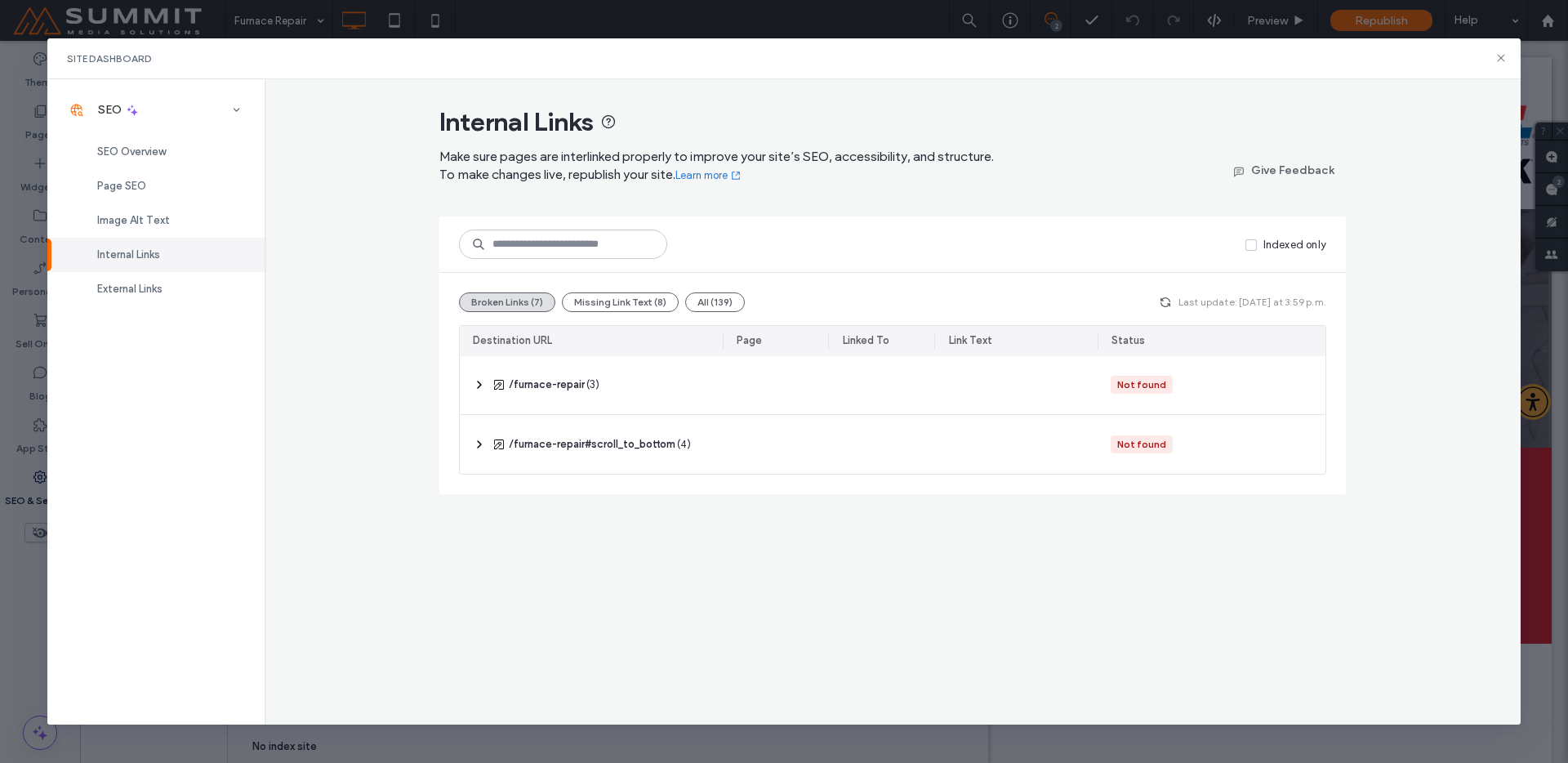
drag, startPoint x: 165, startPoint y: 227, endPoint x: 178, endPoint y: 242, distance: 19.8
click at [165, 227] on div "Image Alt Text" at bounding box center [156, 220] width 217 height 34
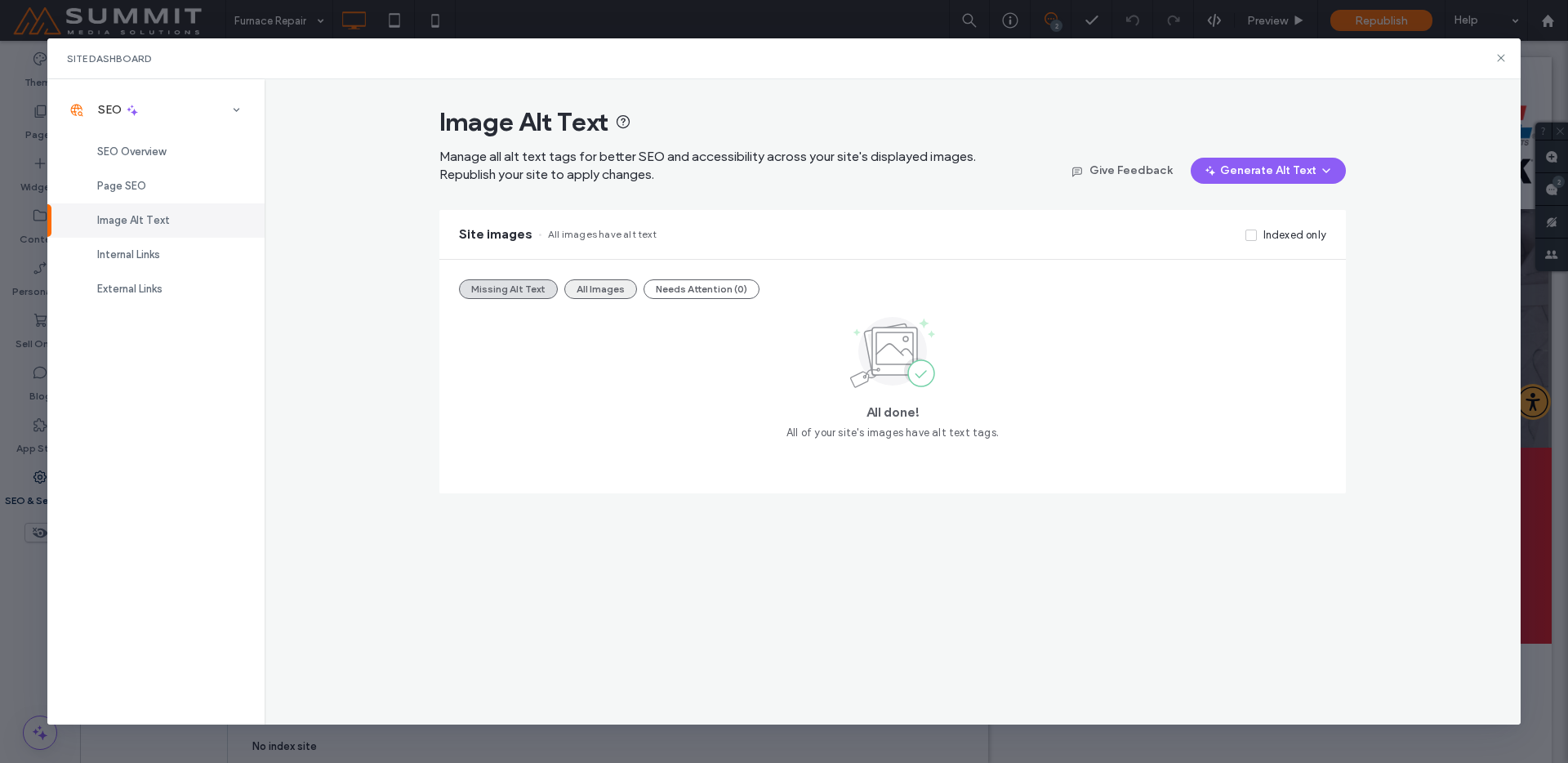
click at [598, 293] on button "All Images" at bounding box center [600, 289] width 73 height 19
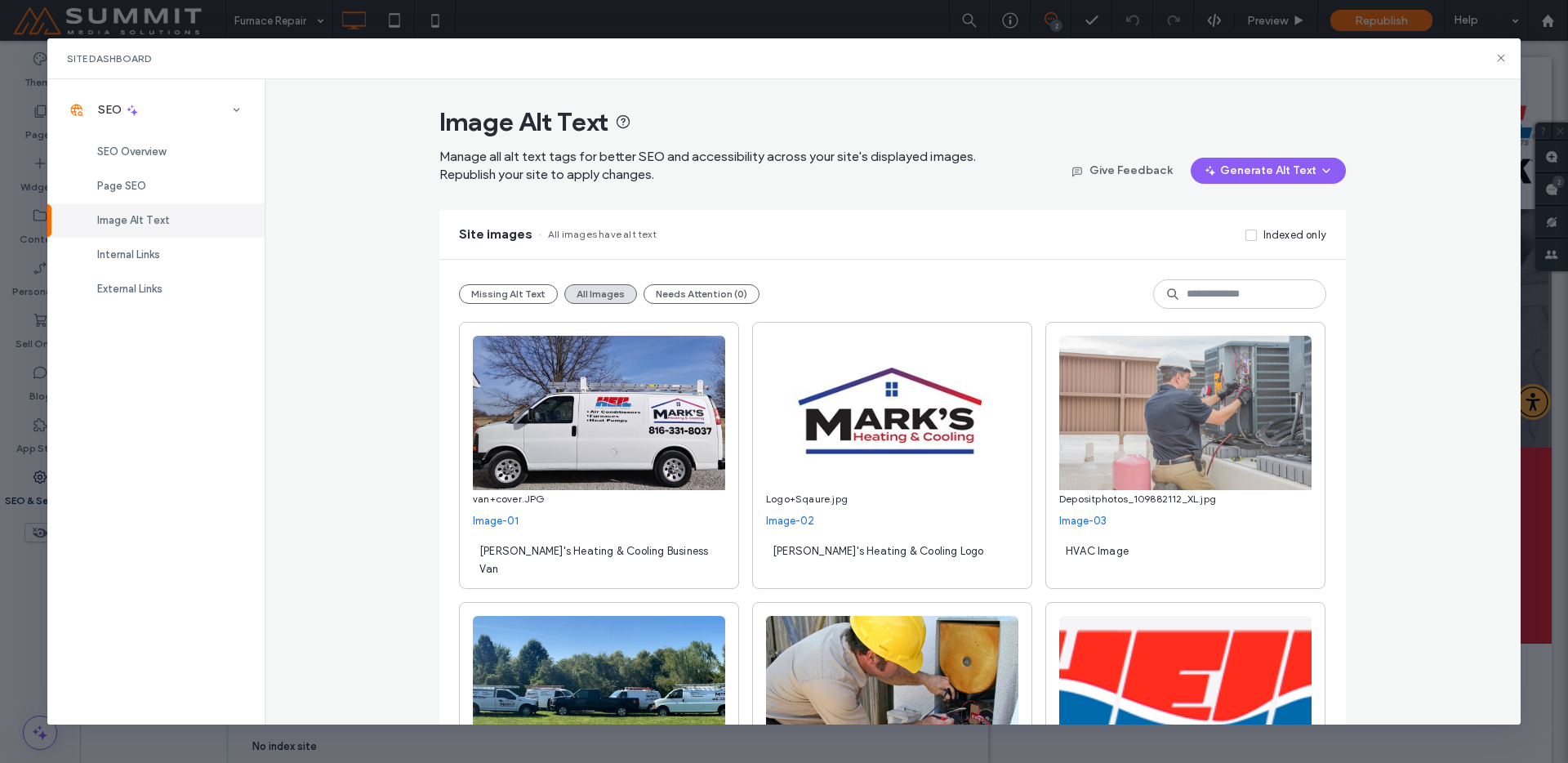
drag, startPoint x: 522, startPoint y: 290, endPoint x: 530, endPoint y: 308, distance: 19.7
click at [522, 290] on button "Missing Alt Text" at bounding box center [508, 294] width 99 height 19
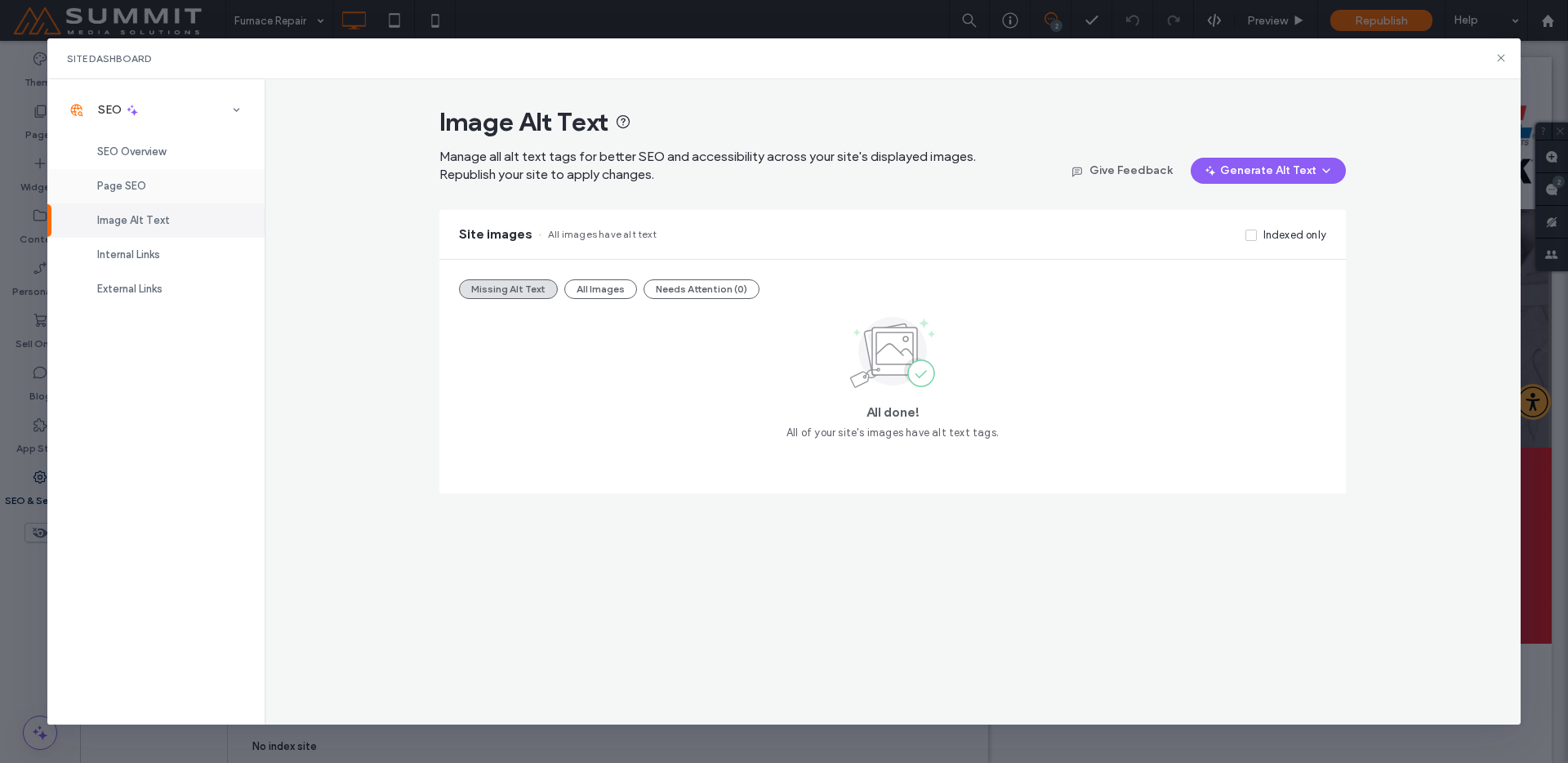
click at [222, 181] on div "Page SEO" at bounding box center [156, 186] width 217 height 34
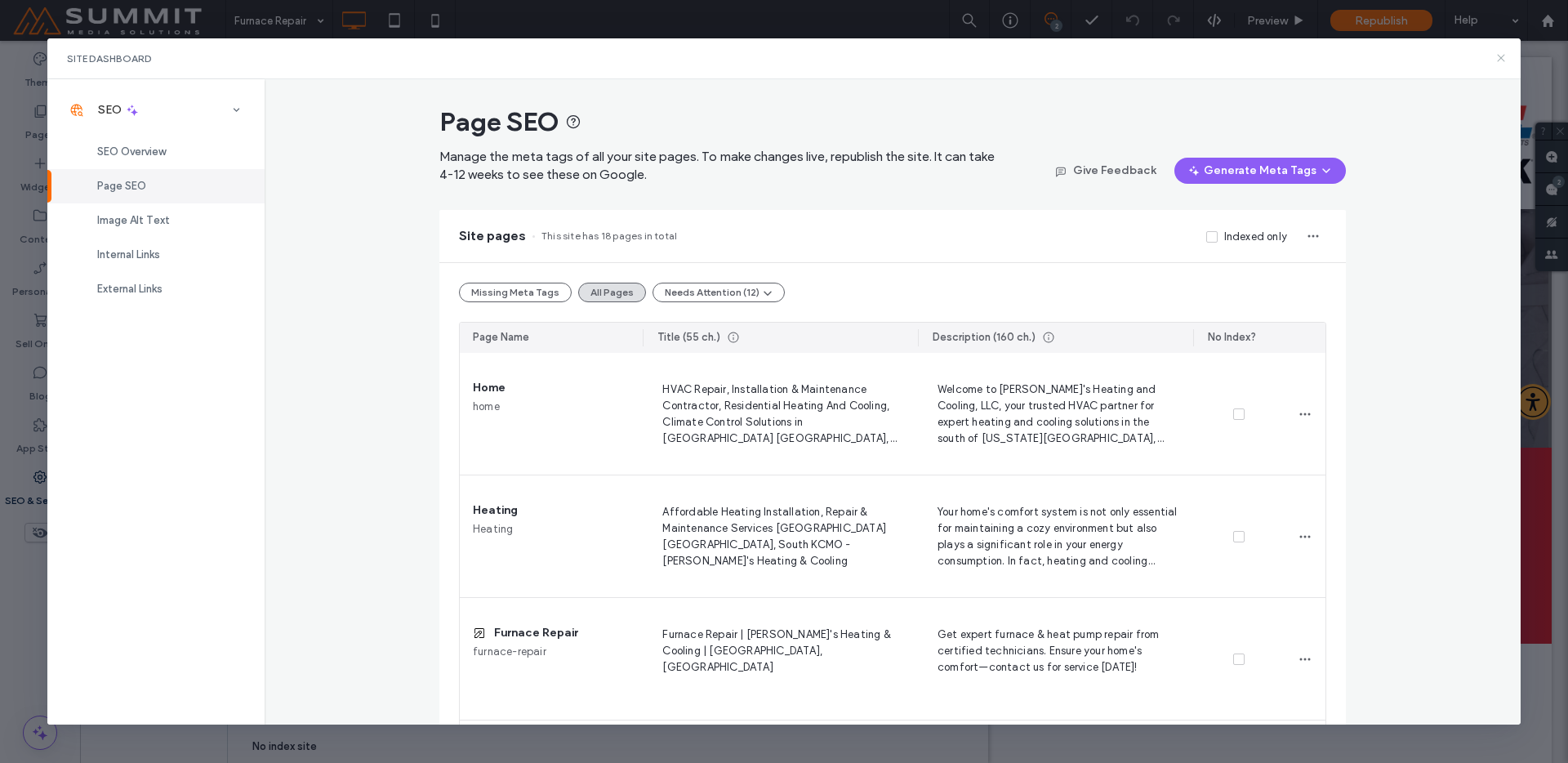
click at [1505, 62] on icon at bounding box center [1501, 58] width 13 height 13
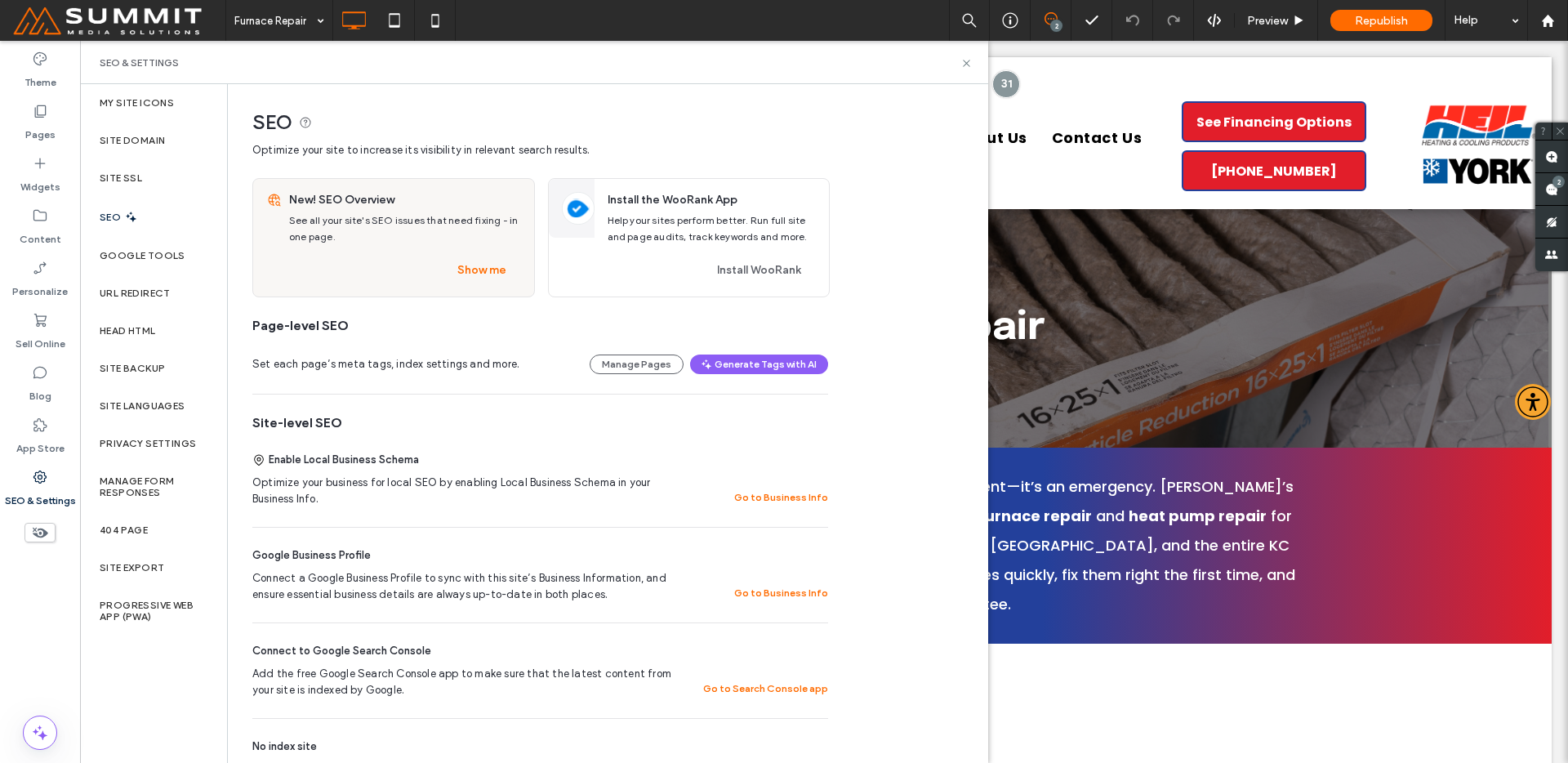
click at [965, 69] on div "SEO & Settings" at bounding box center [534, 62] width 908 height 43
click at [970, 55] on div "SEO & Settings" at bounding box center [534, 62] width 908 height 43
click at [969, 47] on div "SEO & Settings" at bounding box center [534, 62] width 908 height 43
click at [966, 64] on icon at bounding box center [967, 63] width 12 height 12
